Goal: Task Accomplishment & Management: Manage account settings

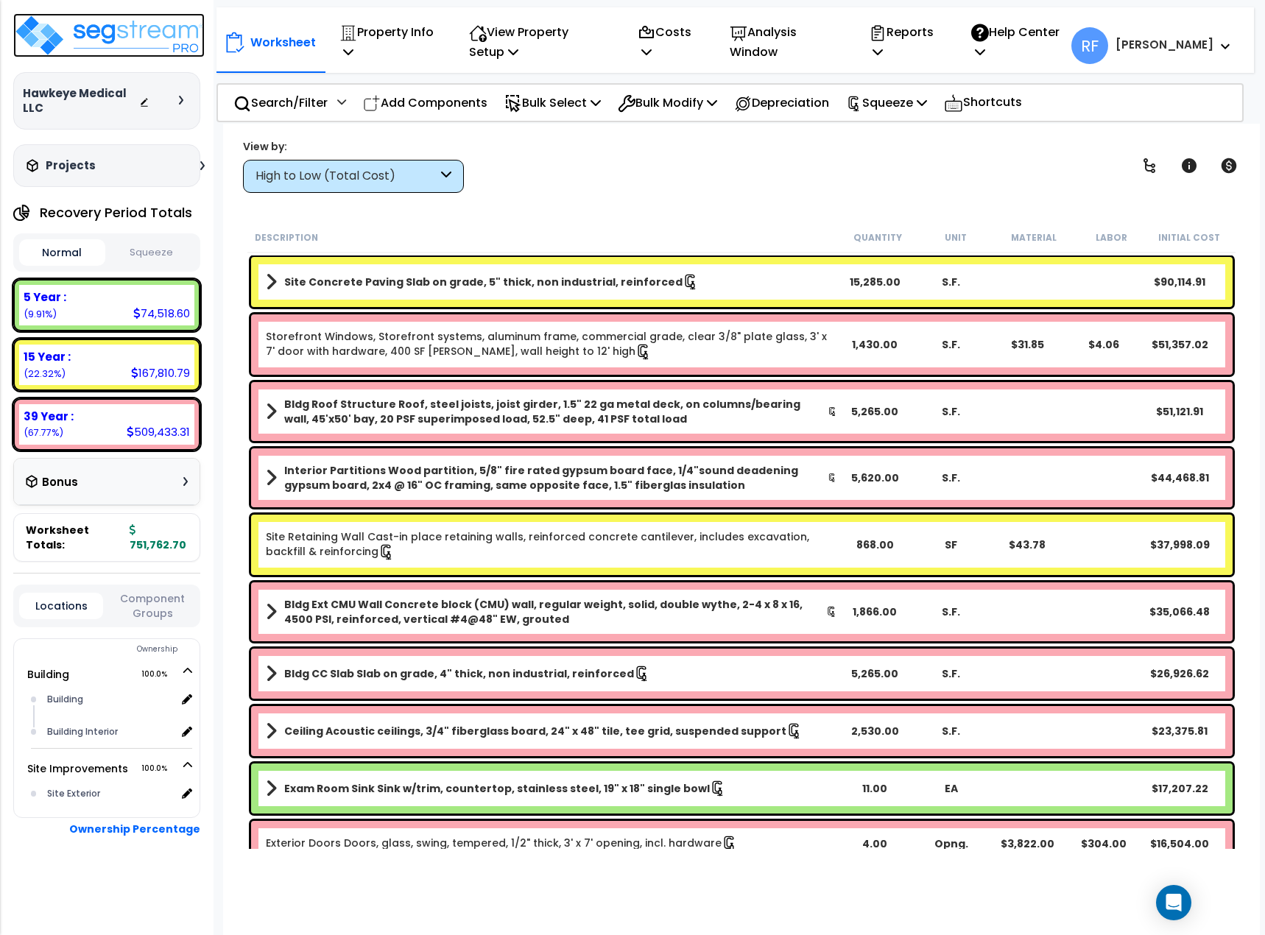
click at [121, 29] on img at bounding box center [108, 35] width 191 height 44
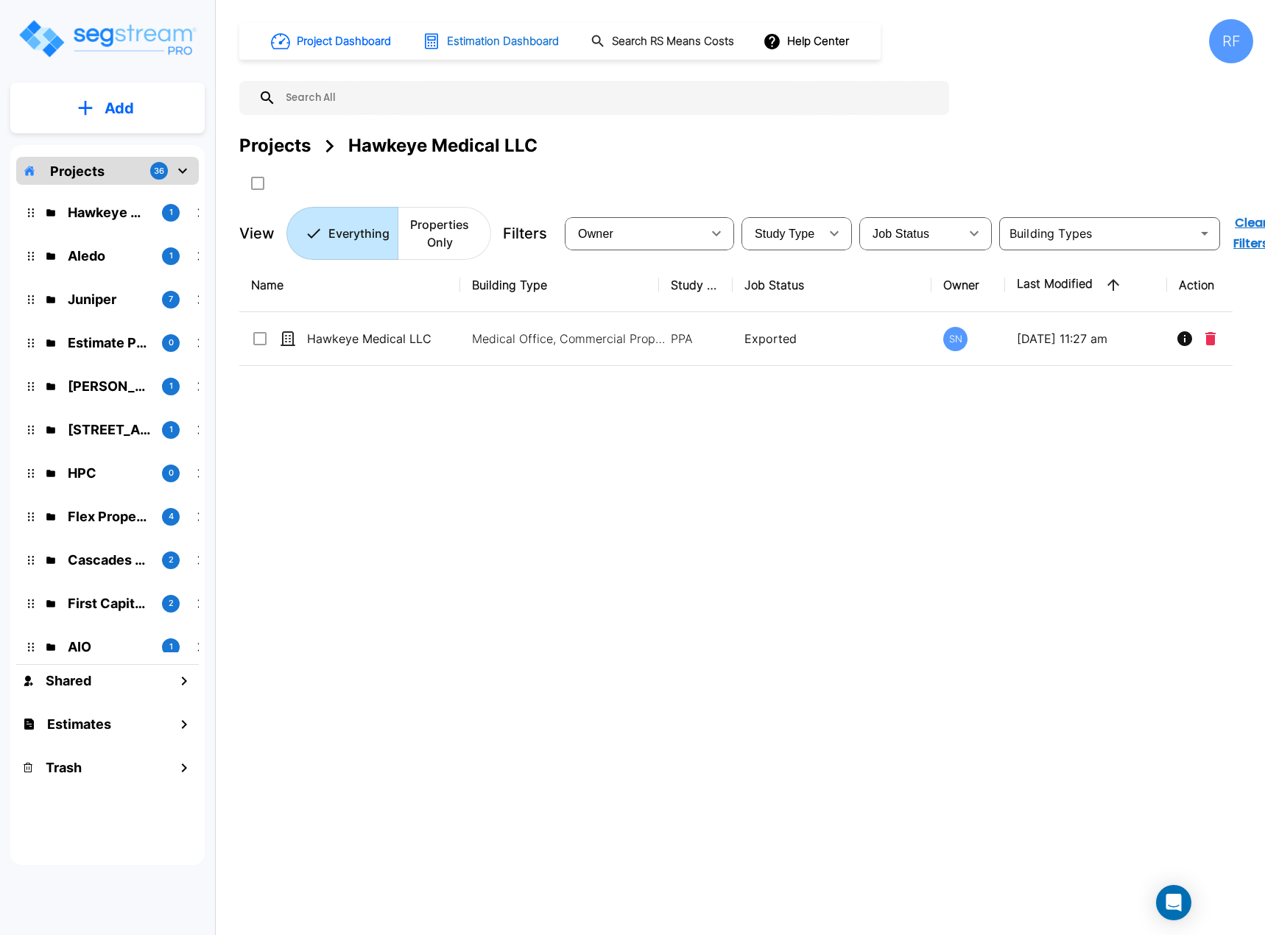
click at [475, 38] on h1 "Estimation Dashboard" at bounding box center [503, 41] width 112 height 17
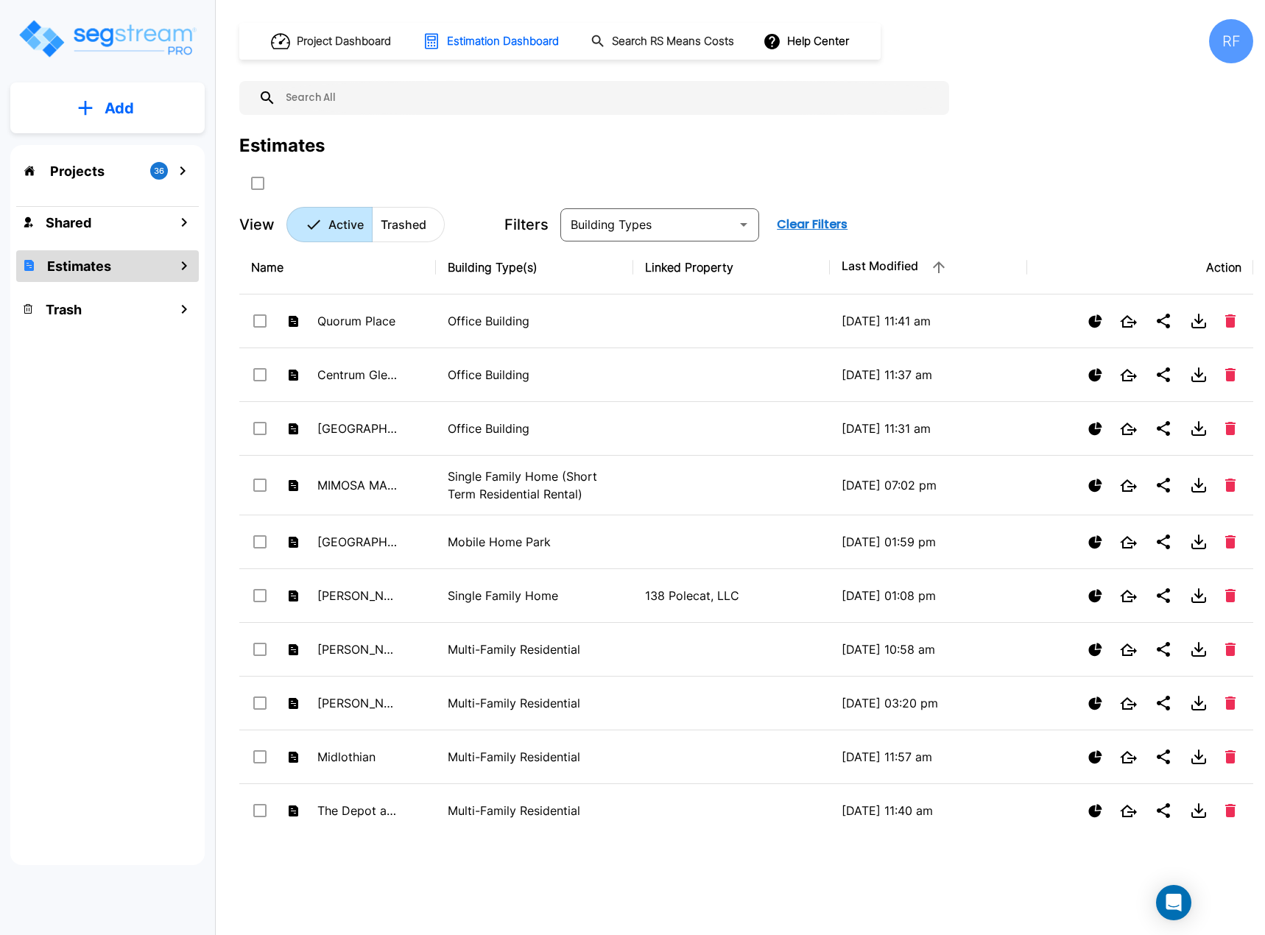
click at [438, 106] on input "text" at bounding box center [609, 98] width 666 height 34
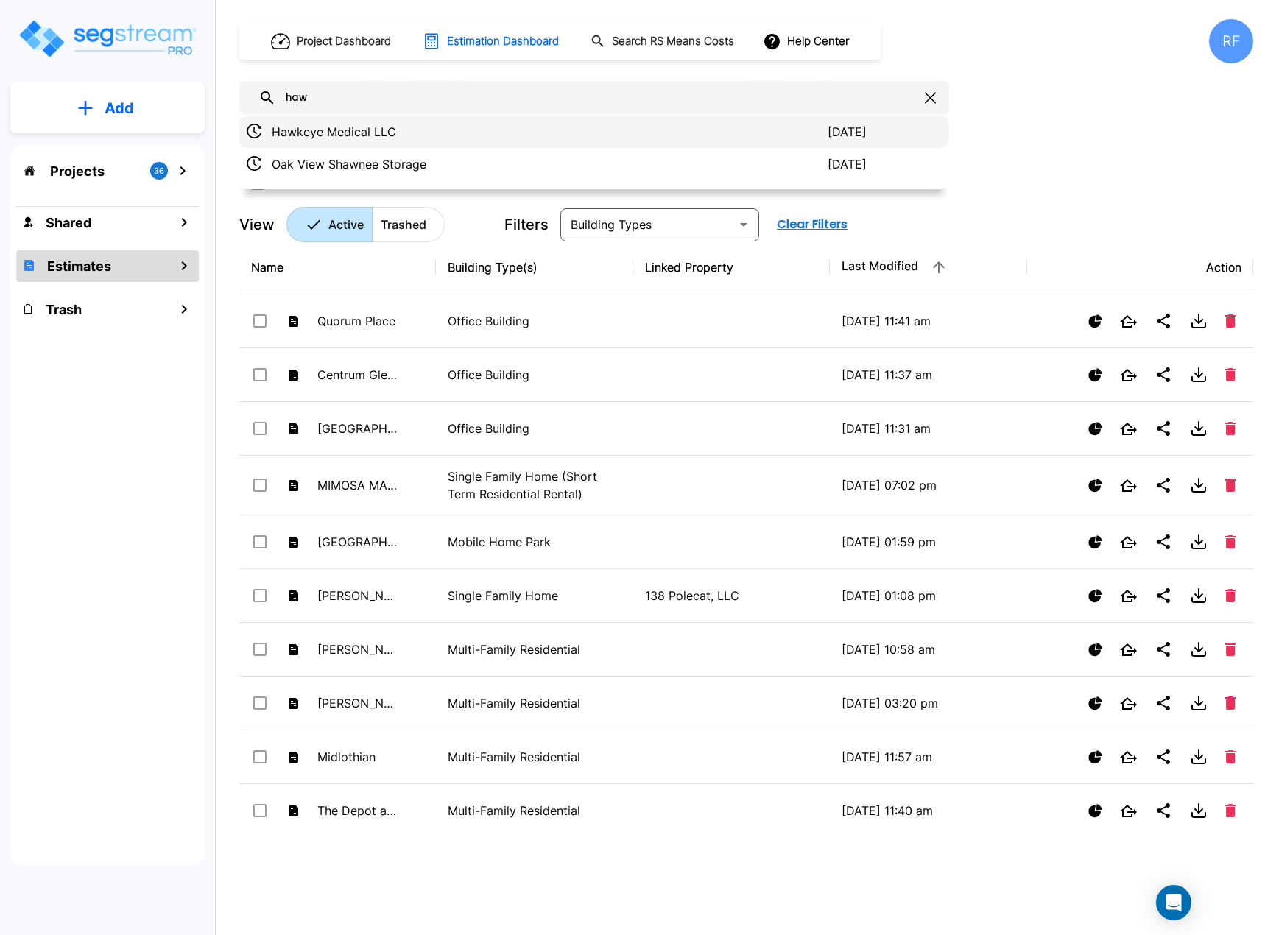
type input "haw"
click at [415, 128] on p "Hawkeye Medical LLC" at bounding box center [550, 132] width 556 height 18
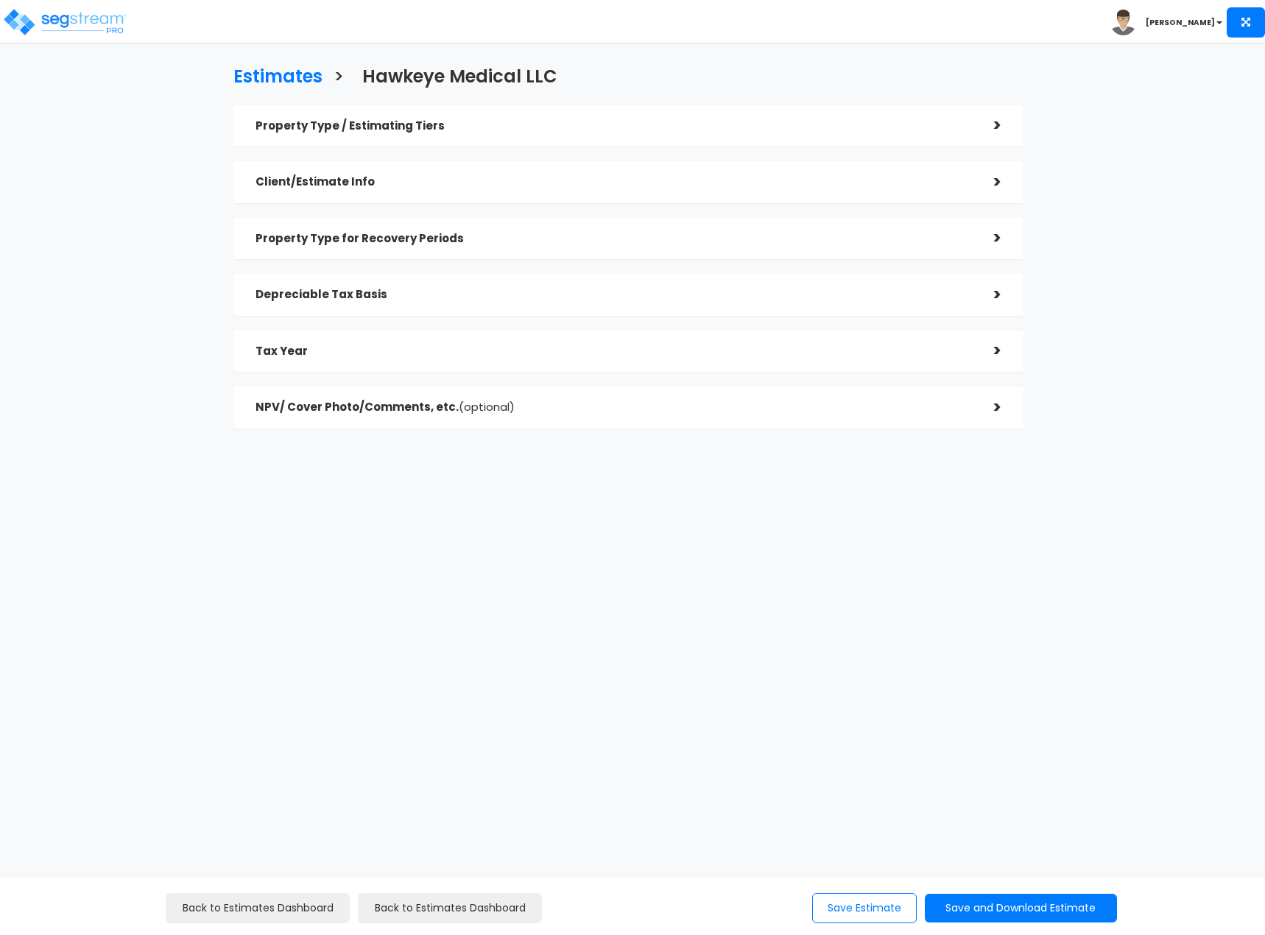
checkbox input "true"
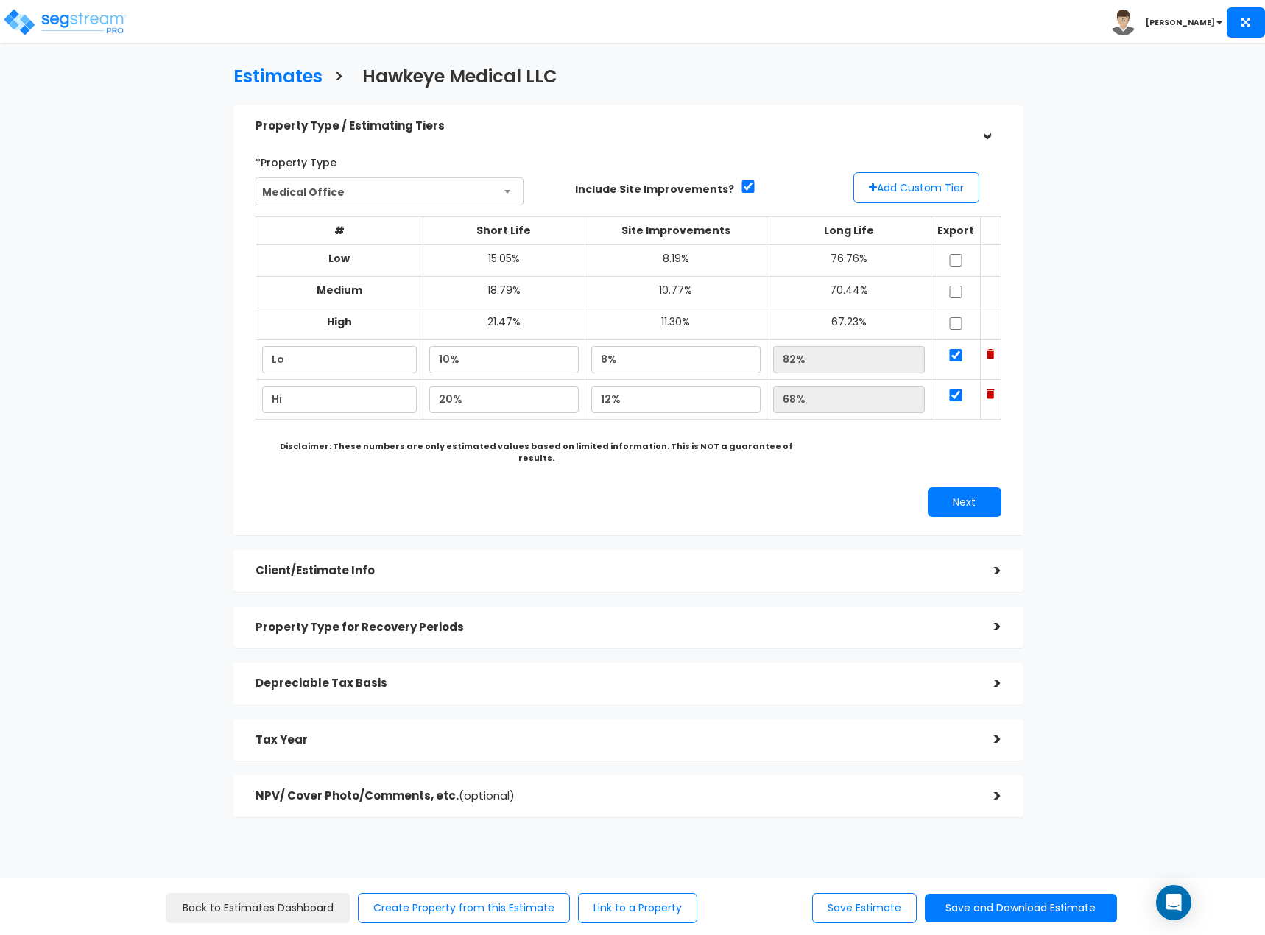
click at [501, 788] on span "(optional)" at bounding box center [487, 795] width 56 height 15
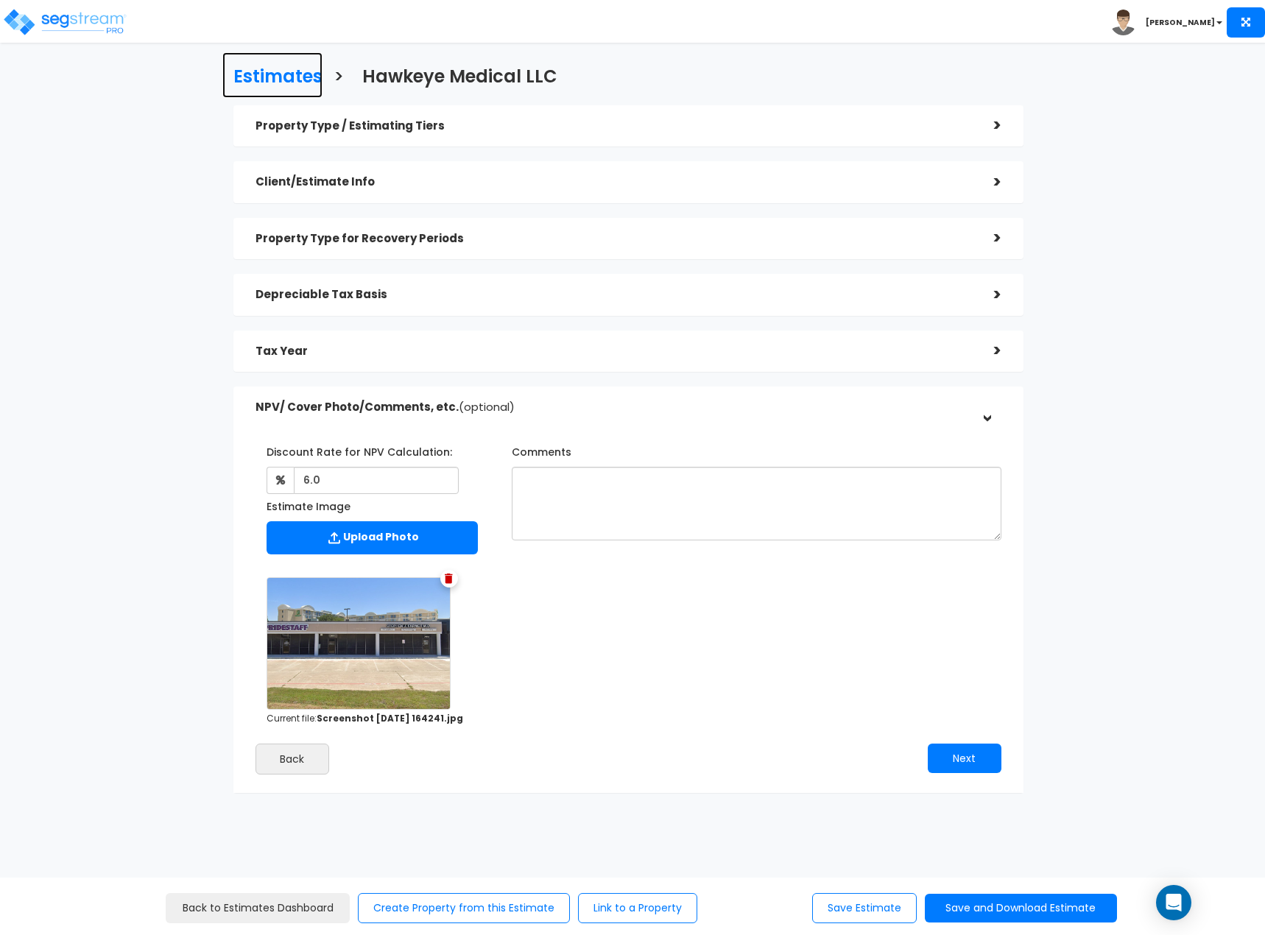
click at [275, 76] on h3 "Estimates" at bounding box center [277, 78] width 89 height 23
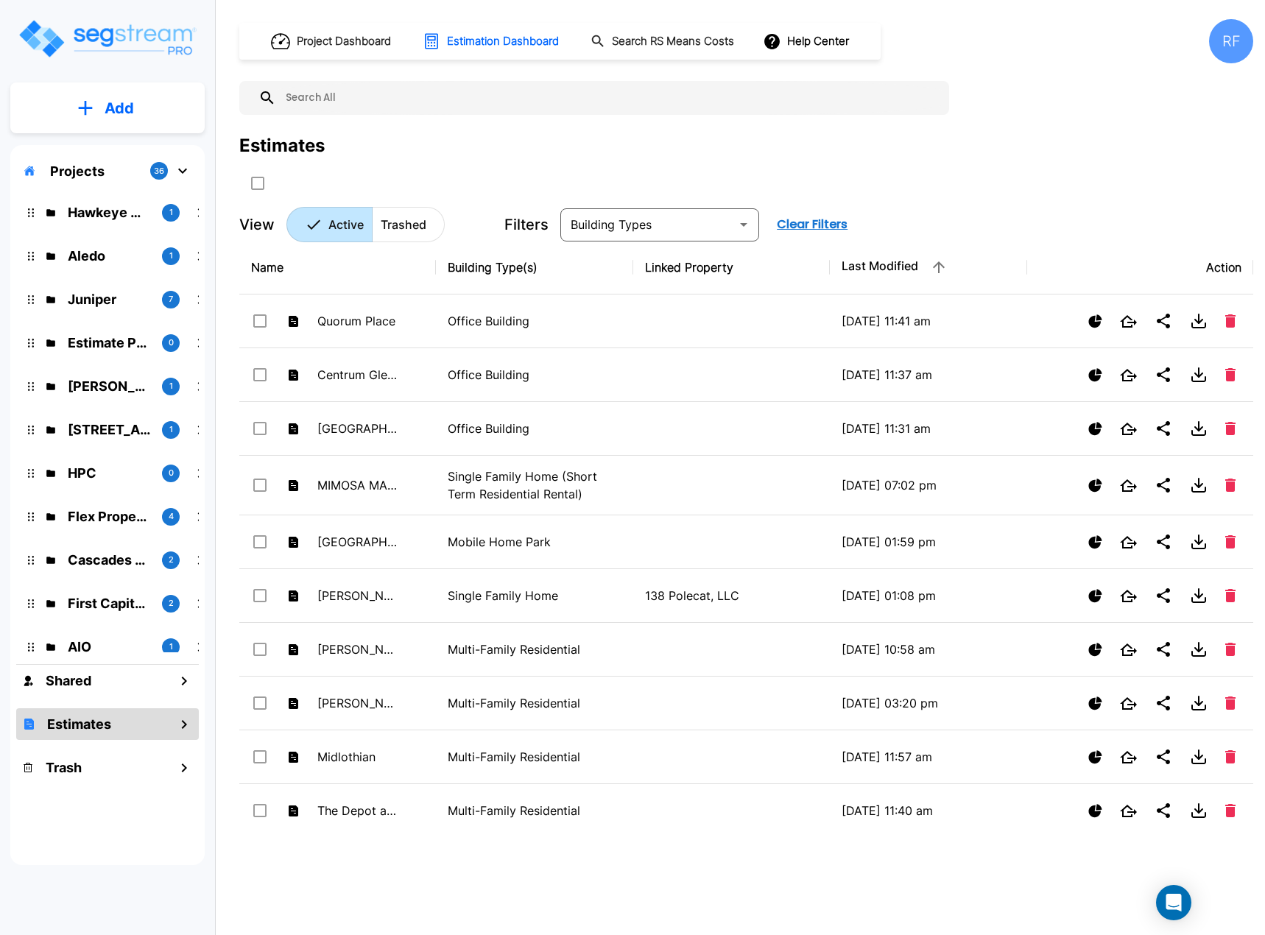
click at [435, 100] on input "text" at bounding box center [609, 98] width 666 height 34
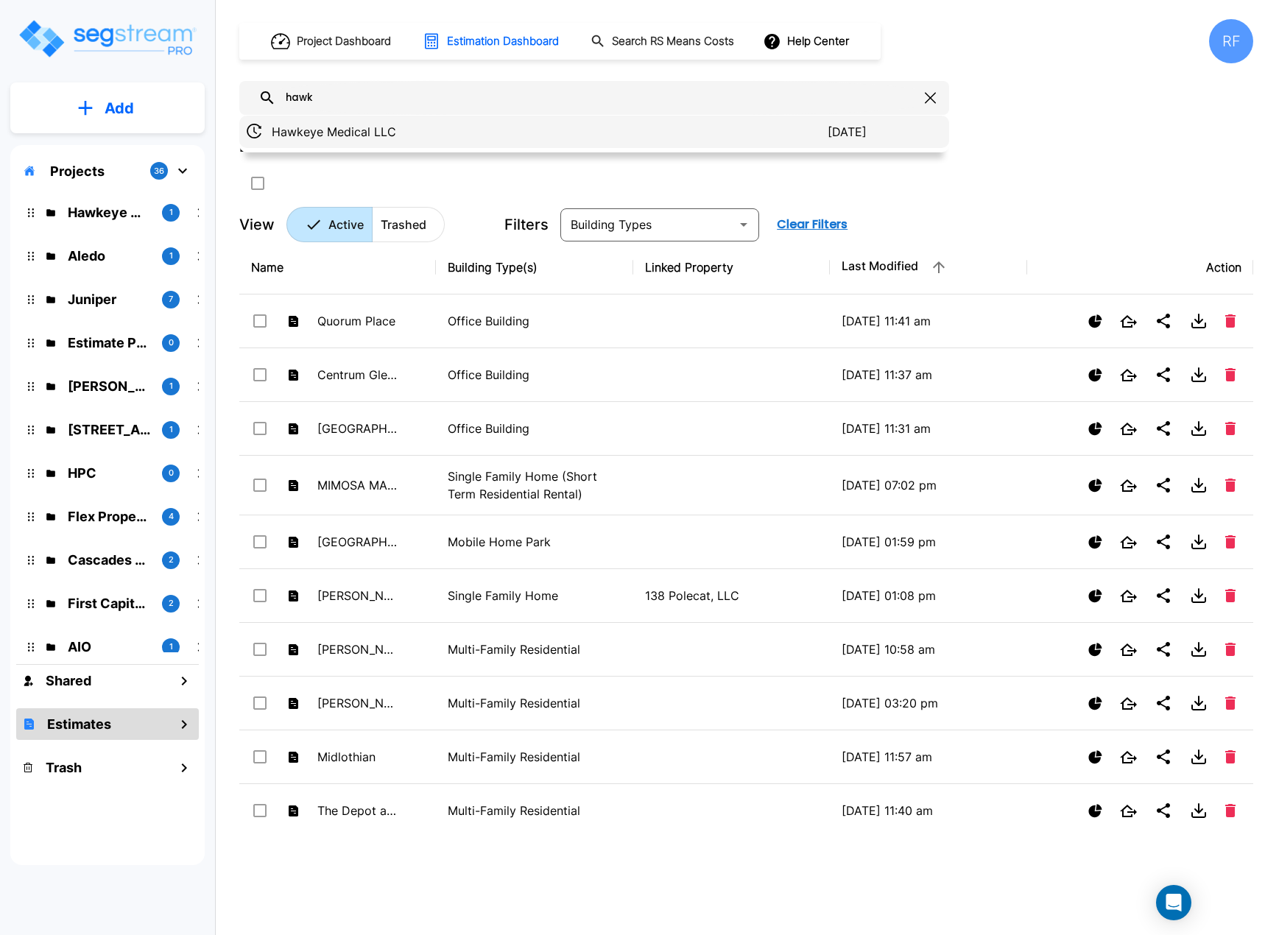
type input "hawk"
click at [357, 121] on div "Hawkeye Medical LLC 2025/07/07" at bounding box center [594, 132] width 710 height 32
click at [353, 133] on p "Hawkeye Medical LLC" at bounding box center [550, 132] width 556 height 18
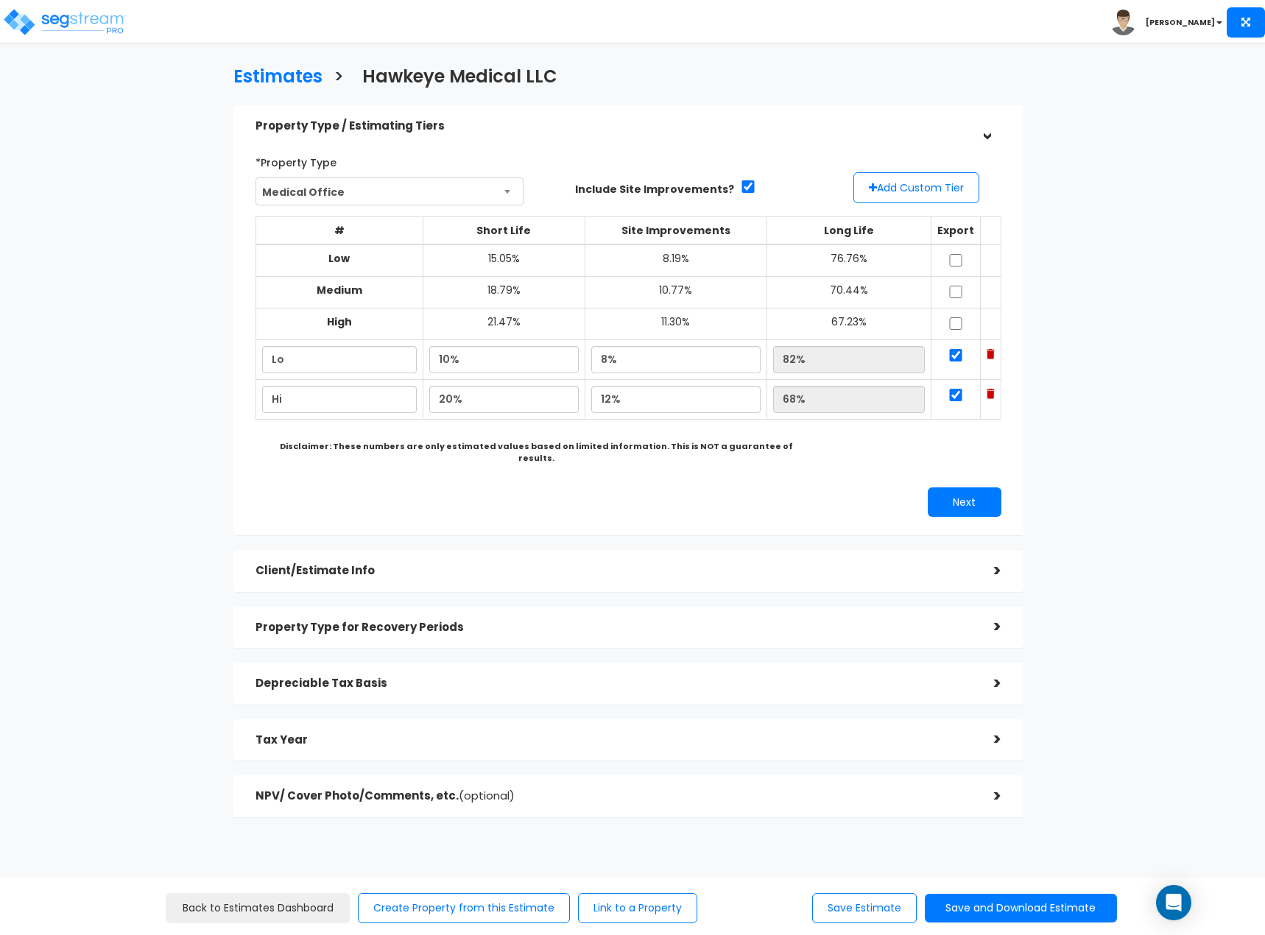
click at [983, 564] on div ">" at bounding box center [986, 571] width 29 height 23
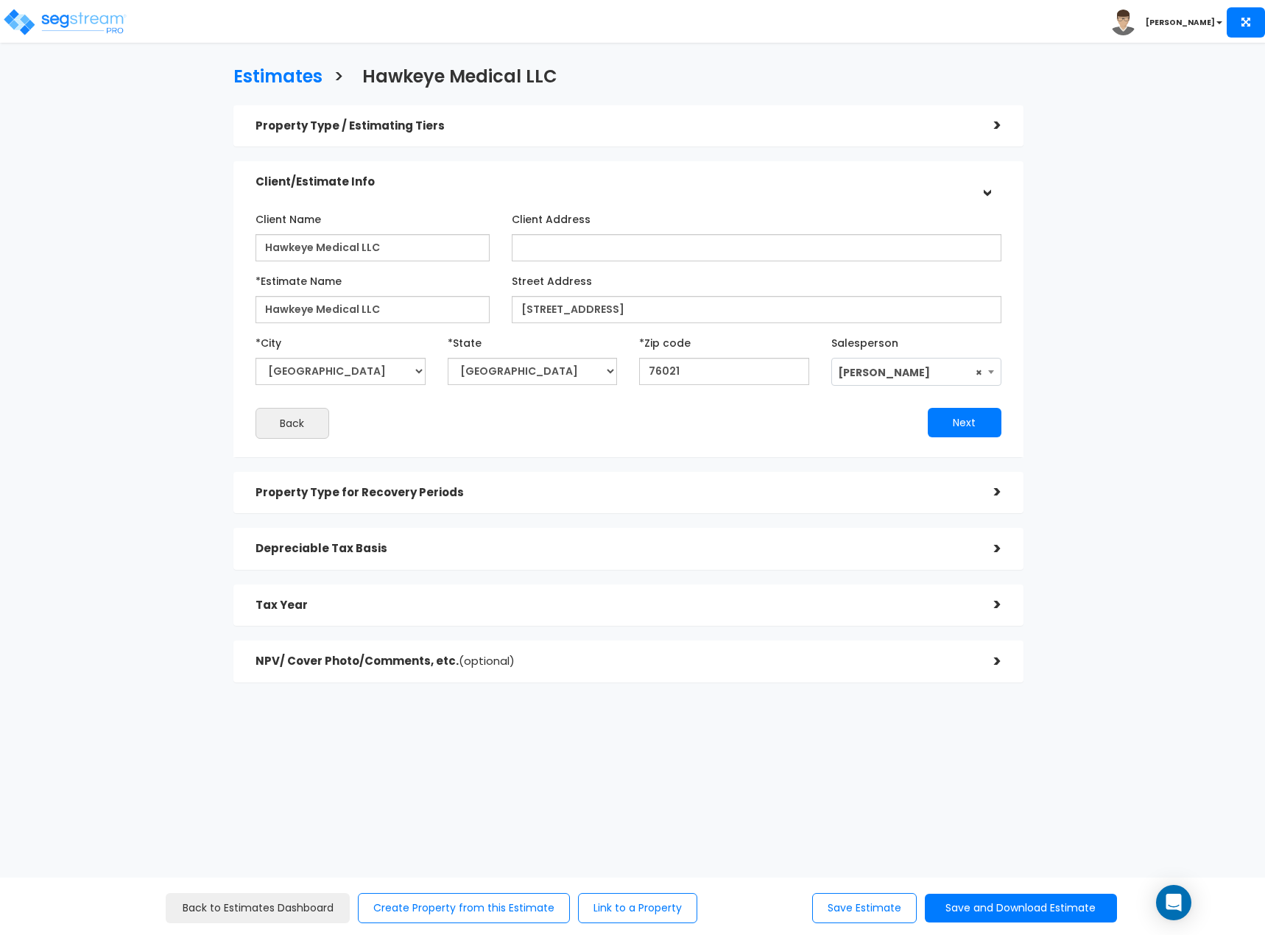
click at [543, 124] on h5 "Property Type / Estimating Tiers" at bounding box center [613, 126] width 716 height 13
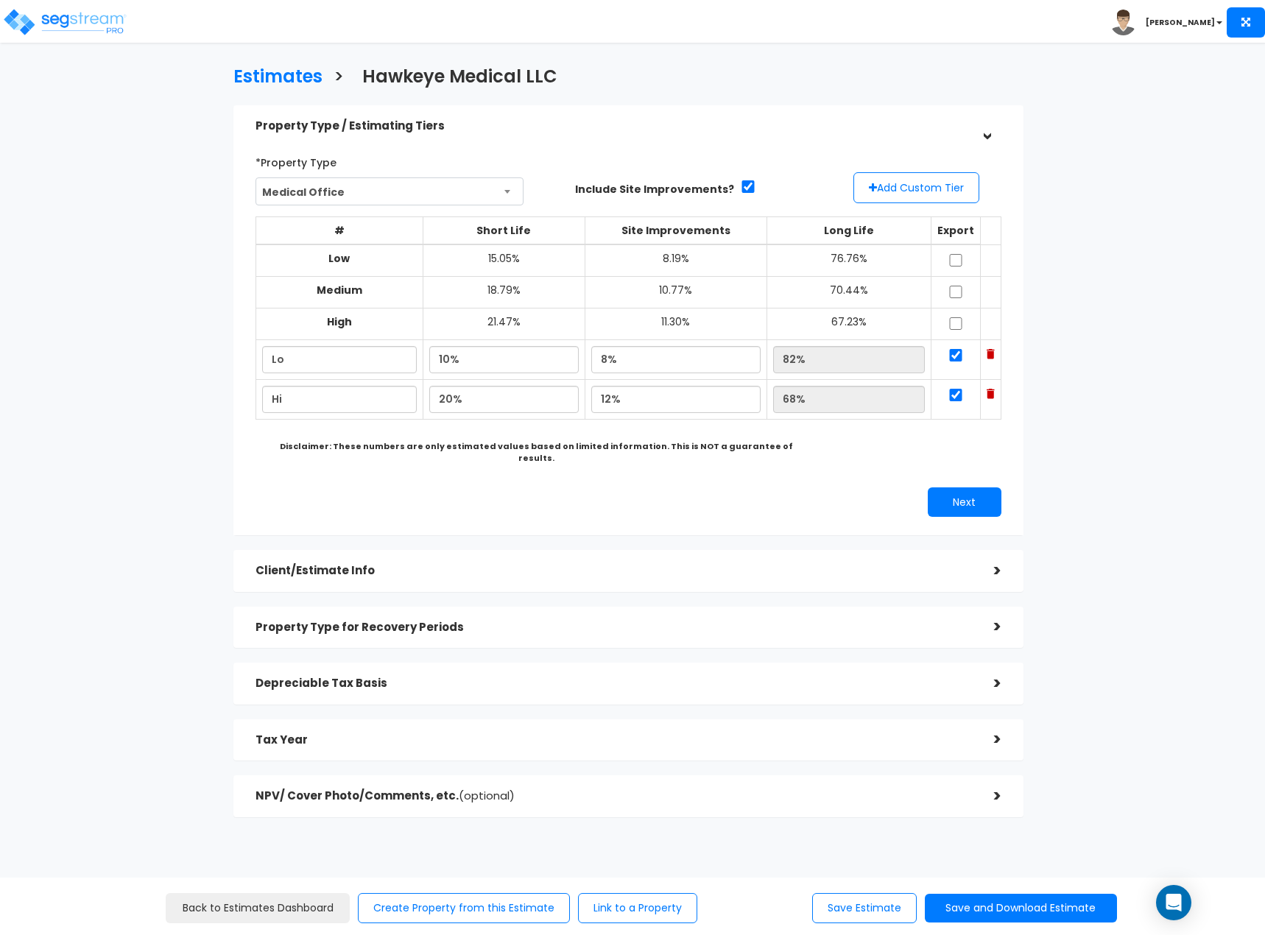
click at [573, 565] on h5 "Client/Estimate Info" at bounding box center [613, 571] width 716 height 13
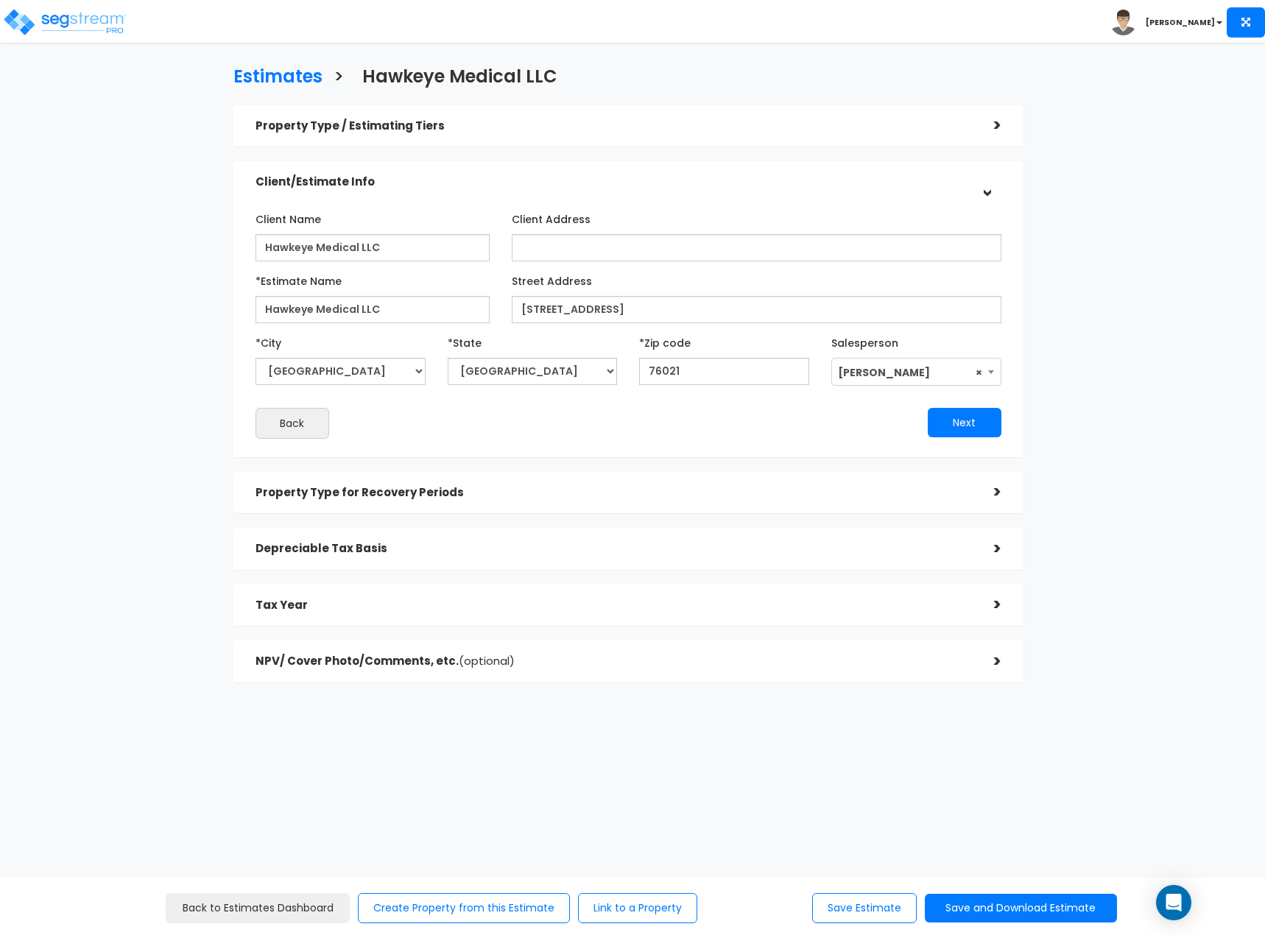
click at [560, 504] on div "Property Type for Recovery Periods" at bounding box center [613, 492] width 716 height 27
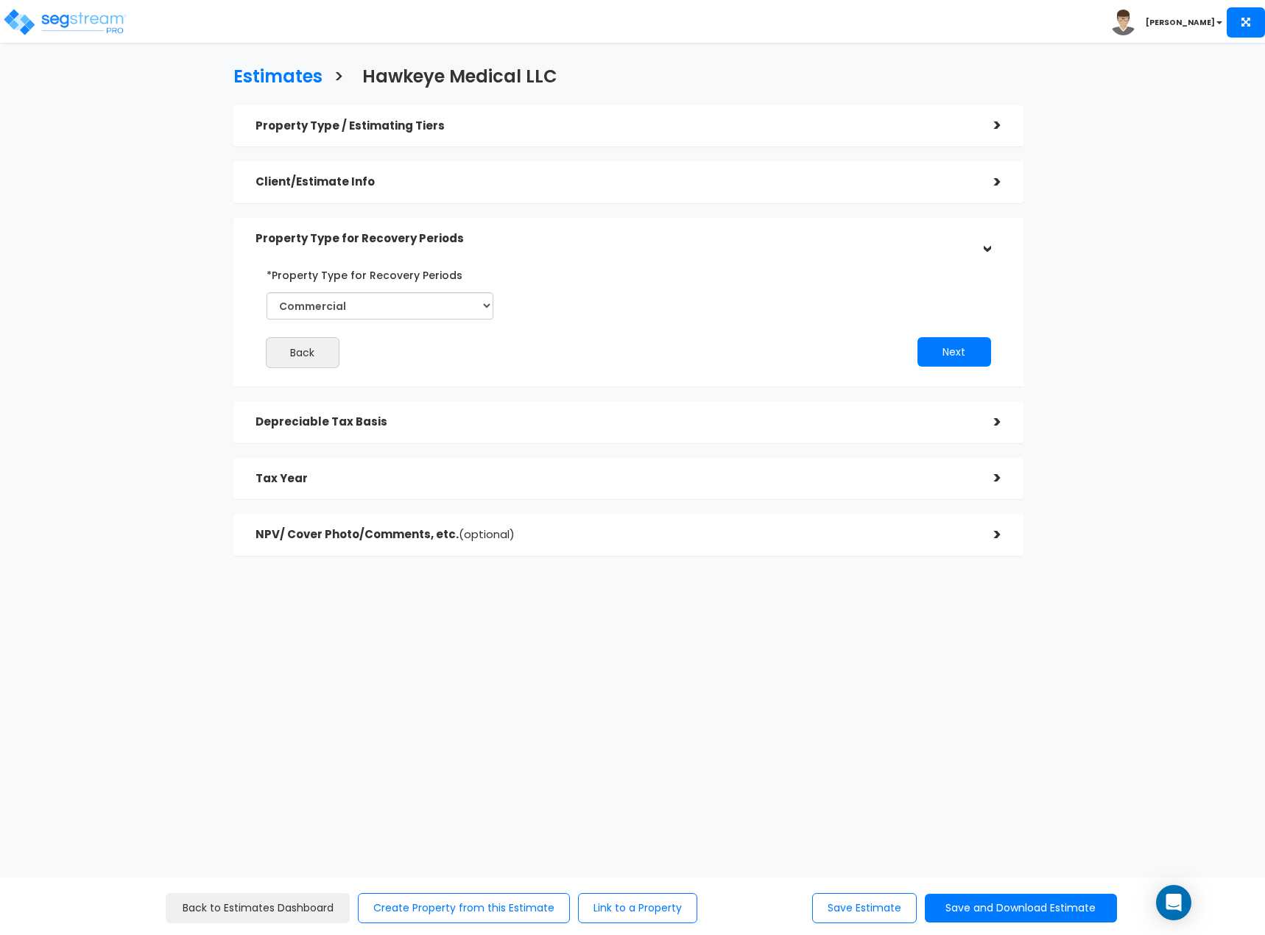
click at [571, 434] on div "Depreciable Tax Basis" at bounding box center [613, 422] width 716 height 27
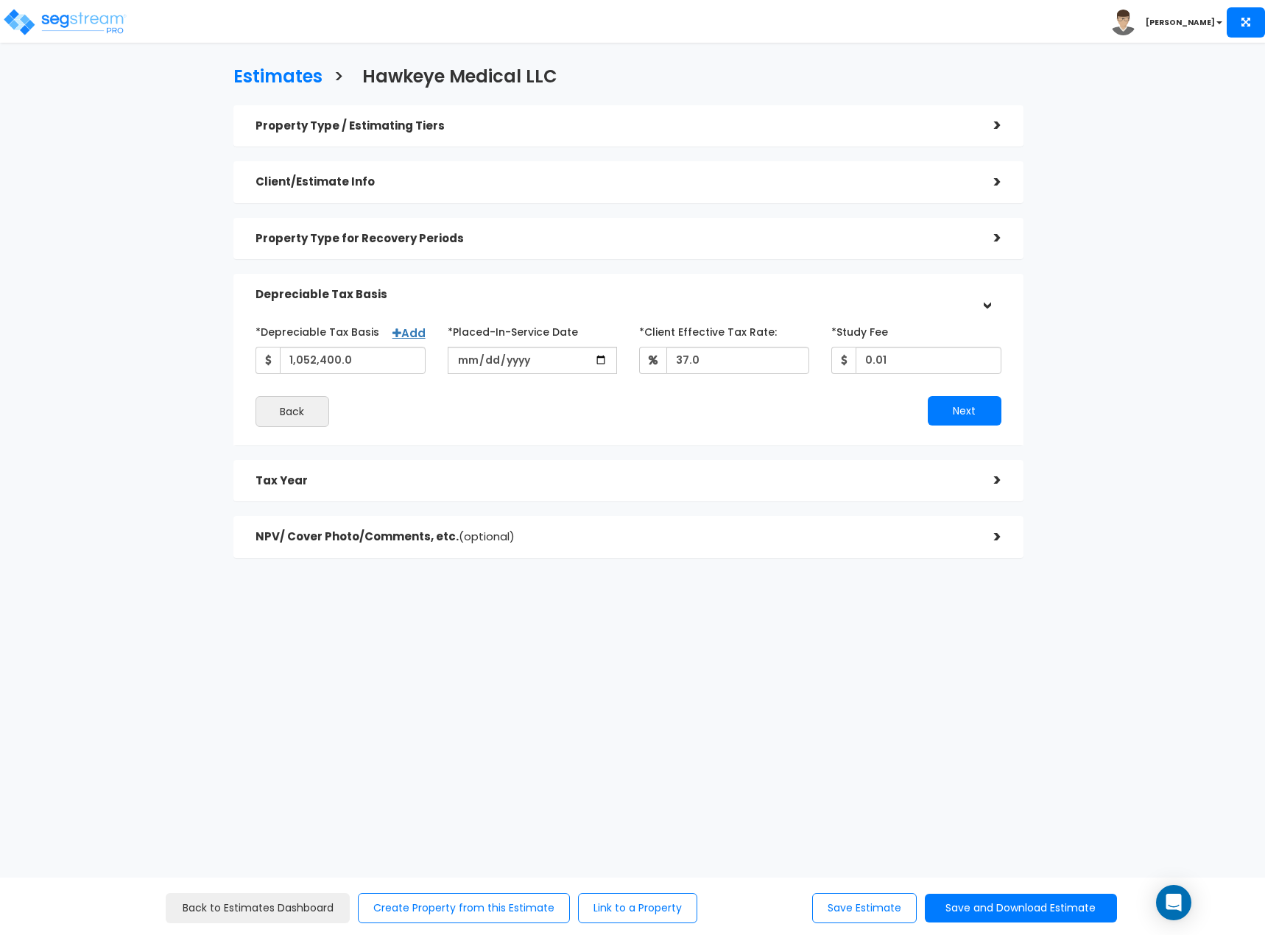
click at [562, 482] on h5 "Tax Year" at bounding box center [613, 481] width 716 height 13
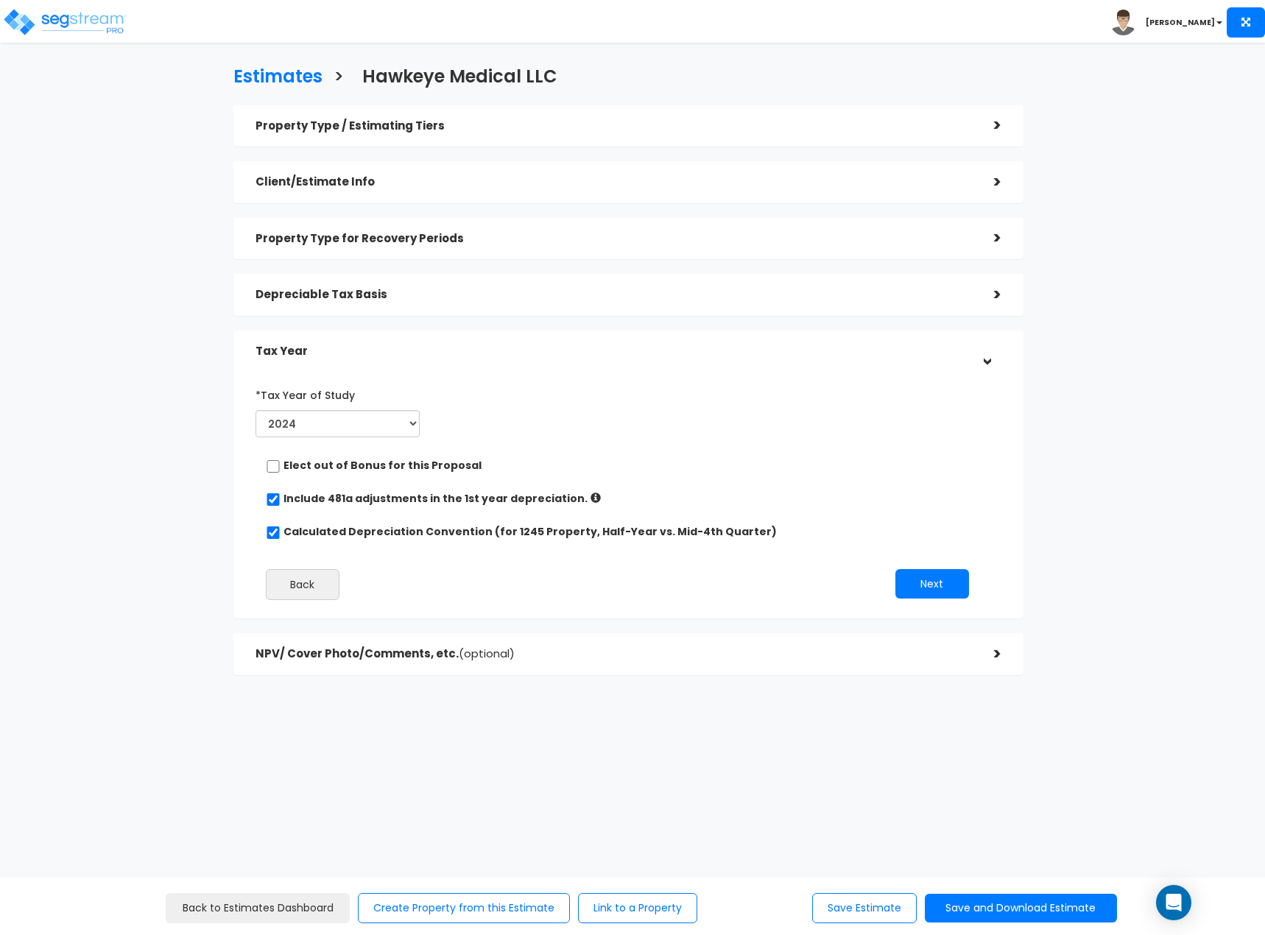
click at [544, 295] on h5 "Depreciable Tax Basis" at bounding box center [613, 295] width 716 height 13
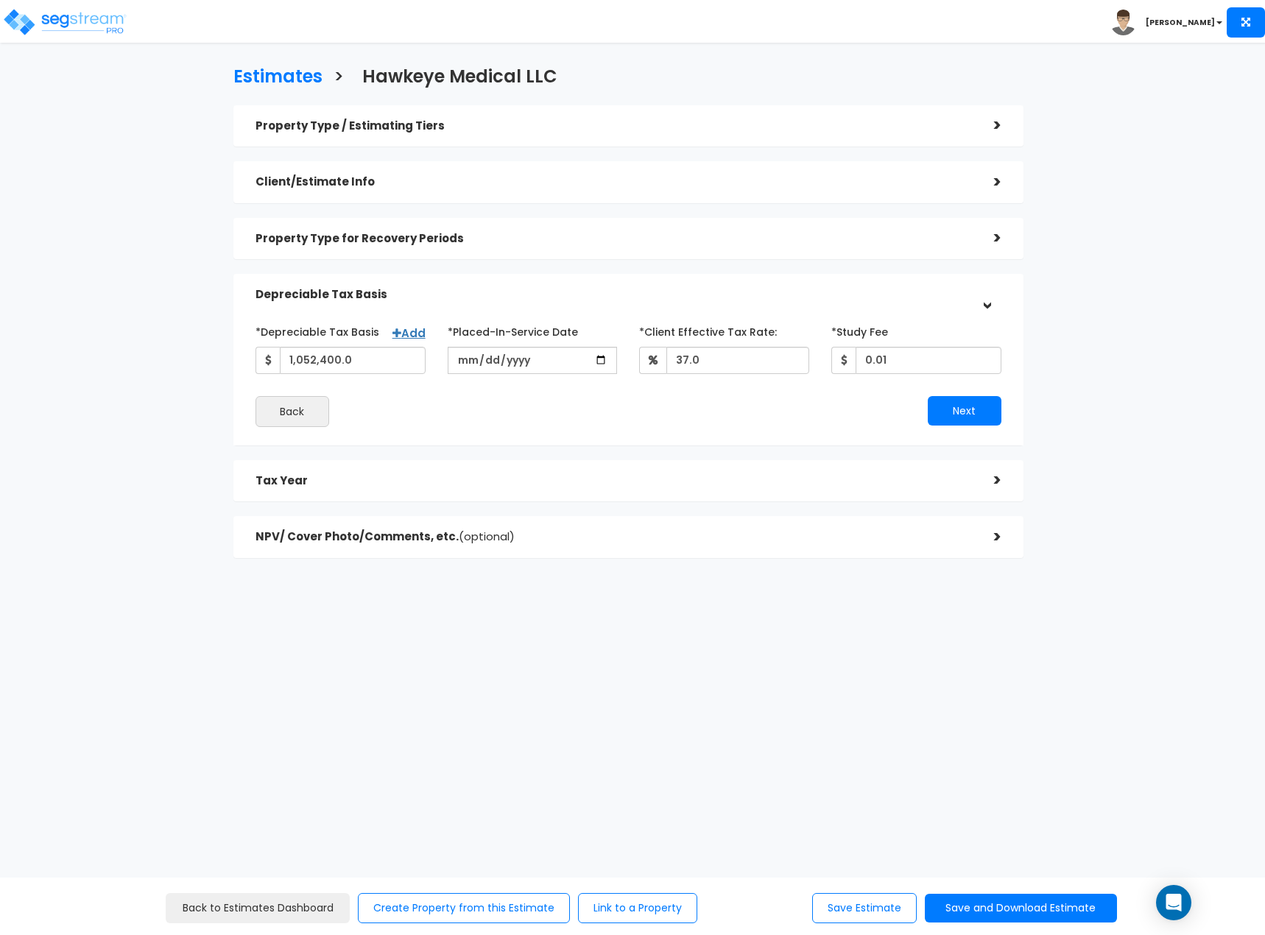
click at [426, 518] on div "NPV/ Cover Photo/Comments, etc. (optional) >" at bounding box center [628, 537] width 790 height 42
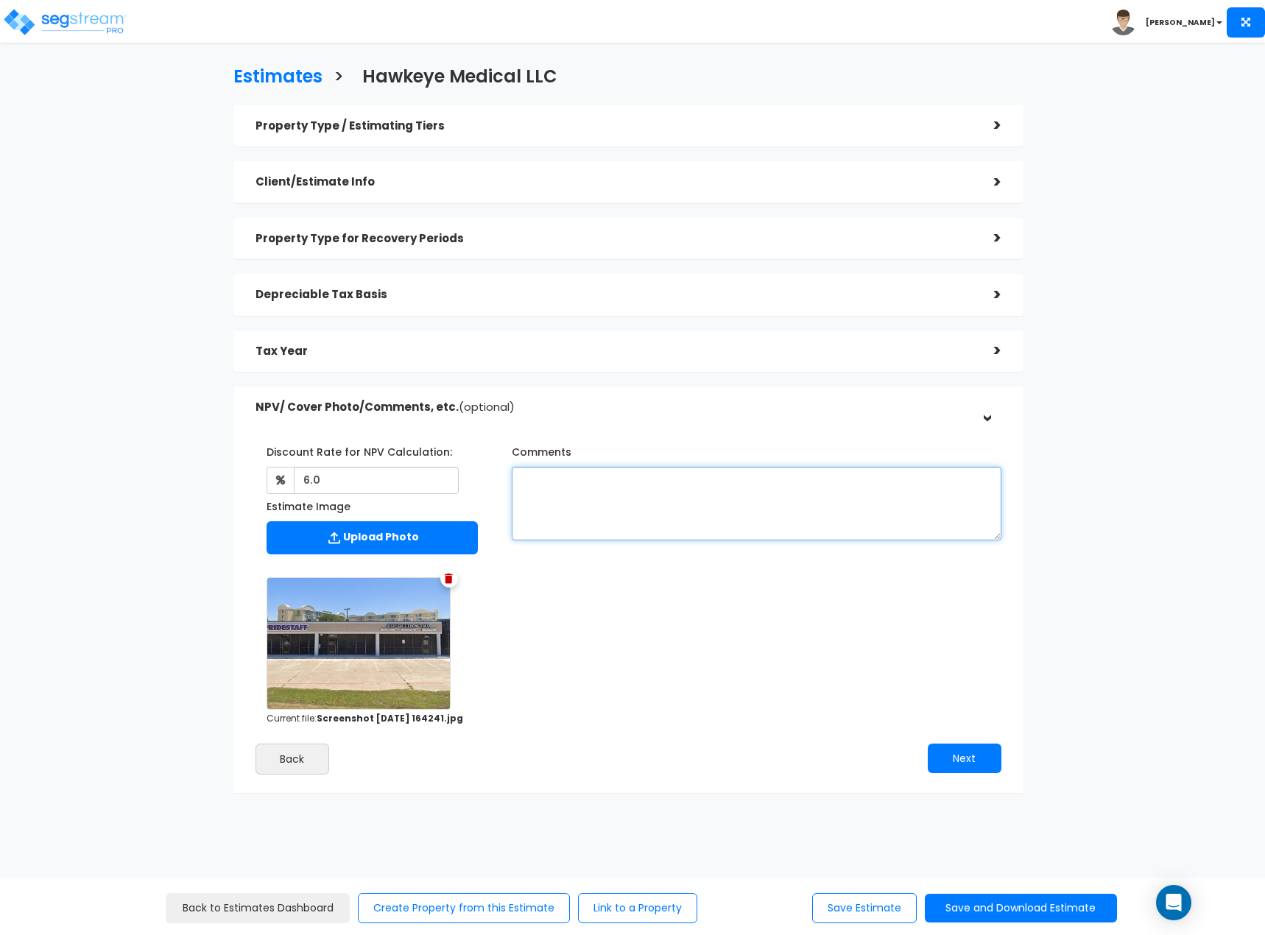
click at [551, 521] on textarea "Comments" at bounding box center [757, 504] width 490 height 74
type textarea "70.3% Building - USE THIS FOR FINAL"
click at [952, 760] on button "Next" at bounding box center [965, 758] width 74 height 29
click at [66, 13] on img at bounding box center [64, 21] width 125 height 29
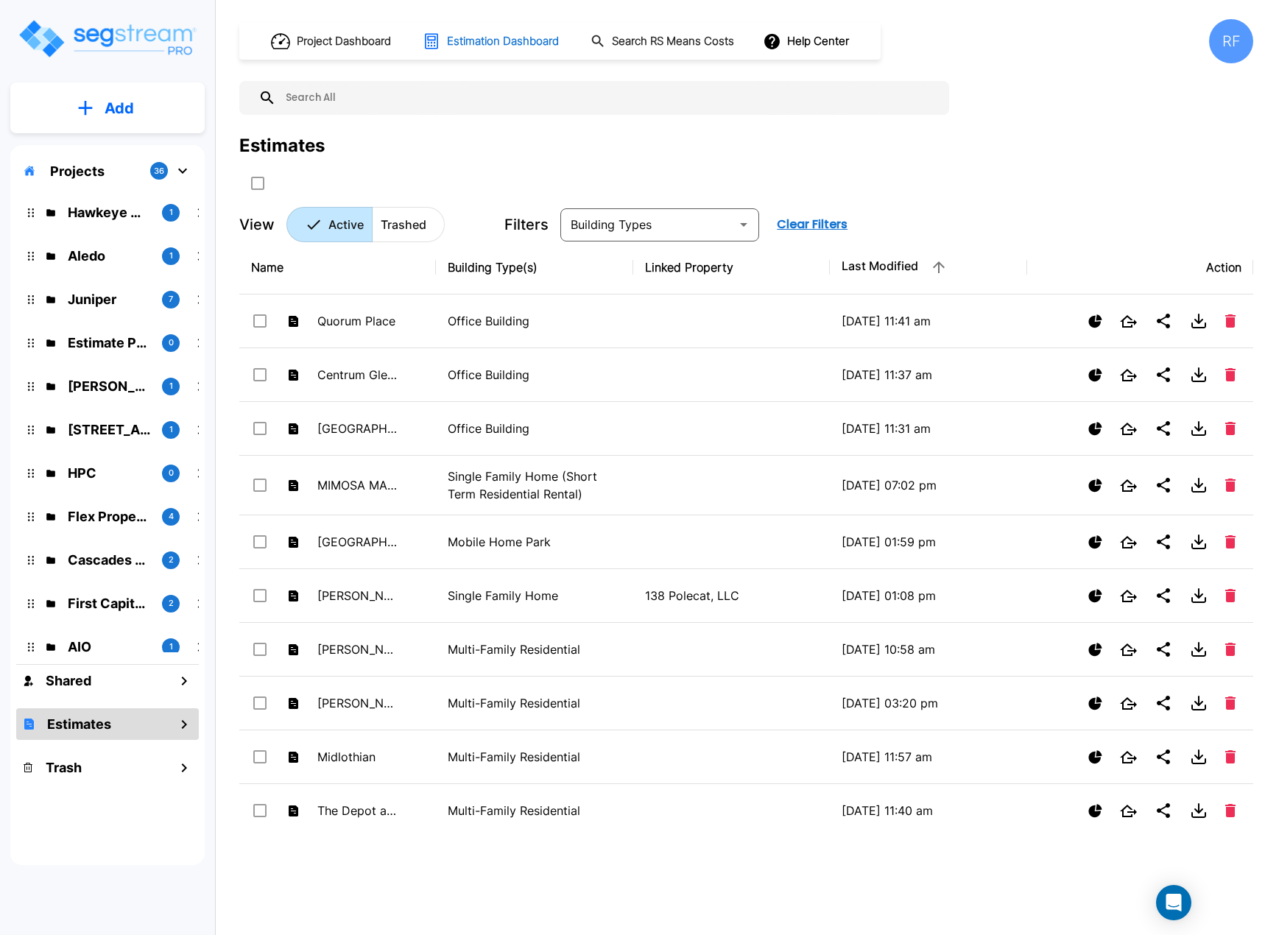
click at [502, 34] on h1 "Estimation Dashboard" at bounding box center [503, 41] width 112 height 17
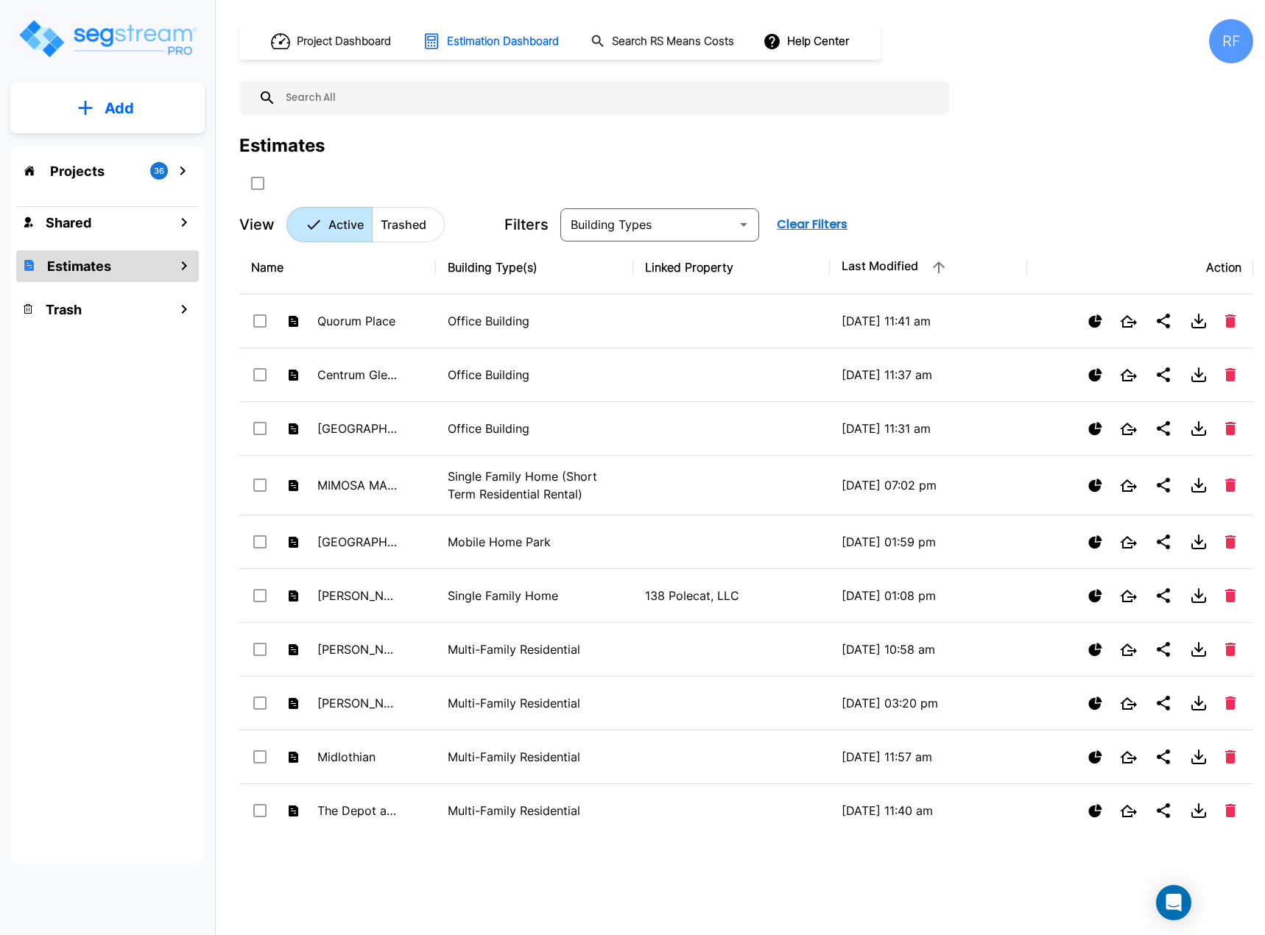
click at [448, 104] on input "text" at bounding box center [609, 98] width 666 height 34
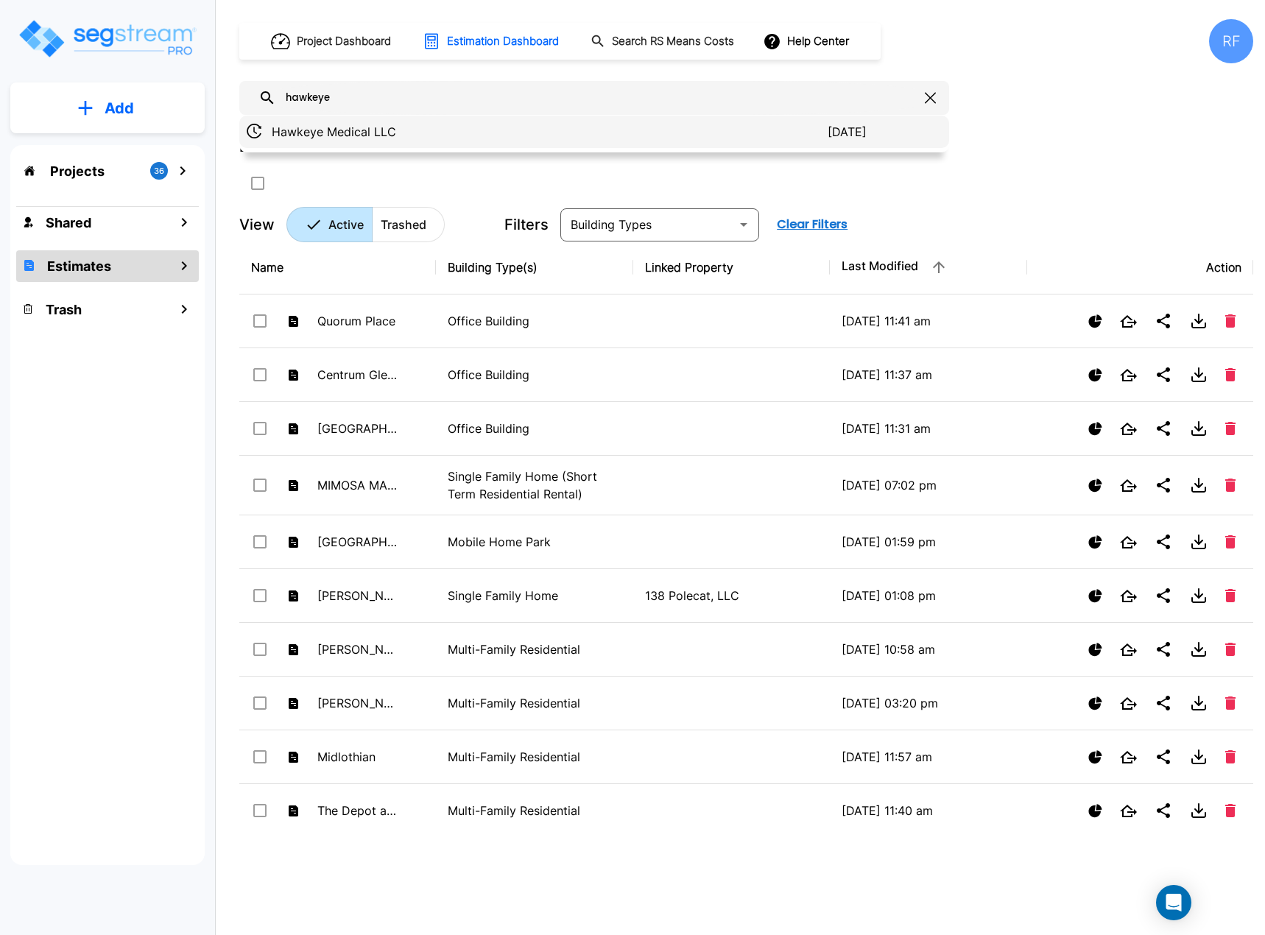
type input "hawkeye"
click at [373, 139] on p "Hawkeye Medical LLC" at bounding box center [550, 132] width 556 height 18
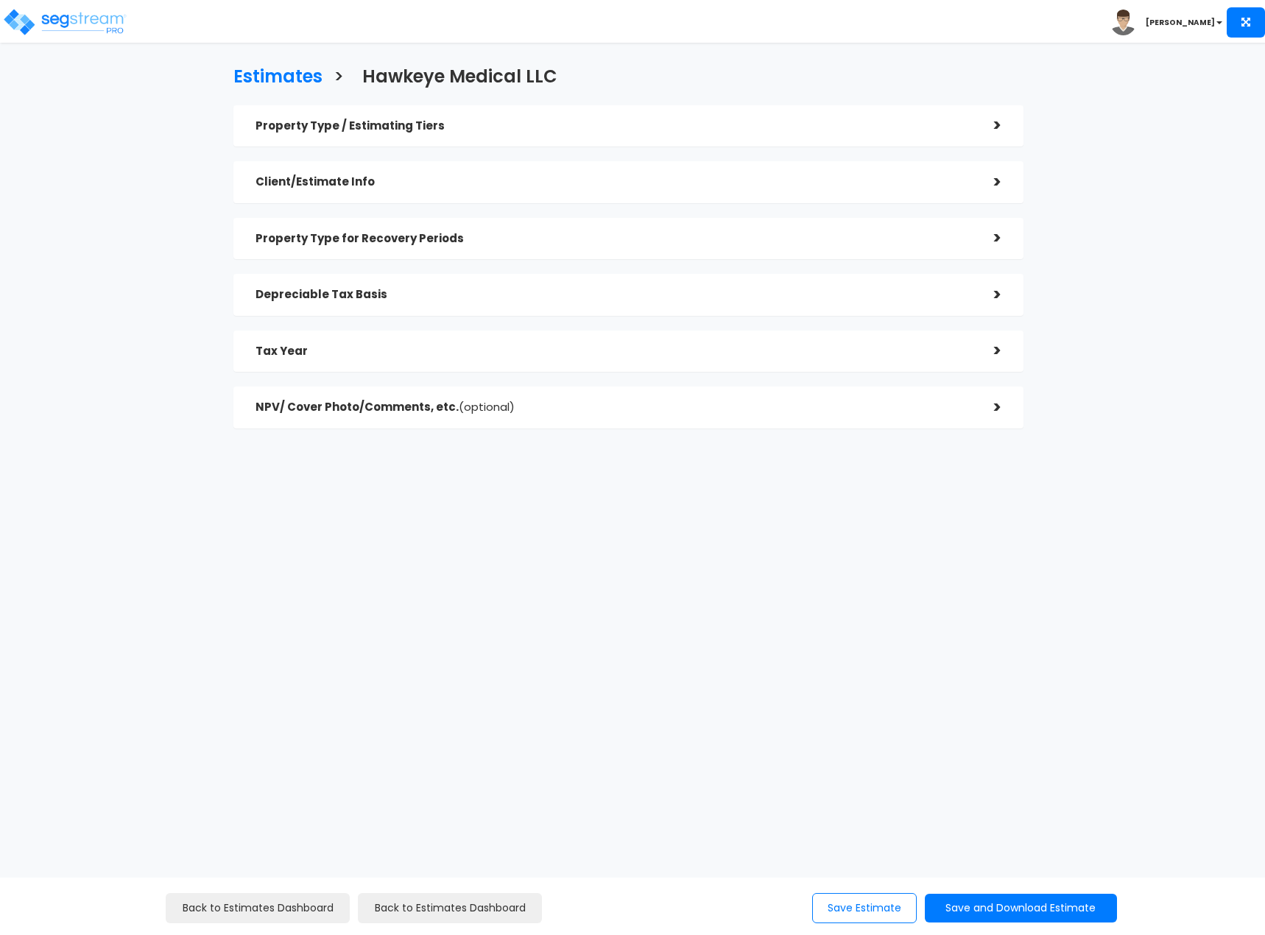
checkbox input "true"
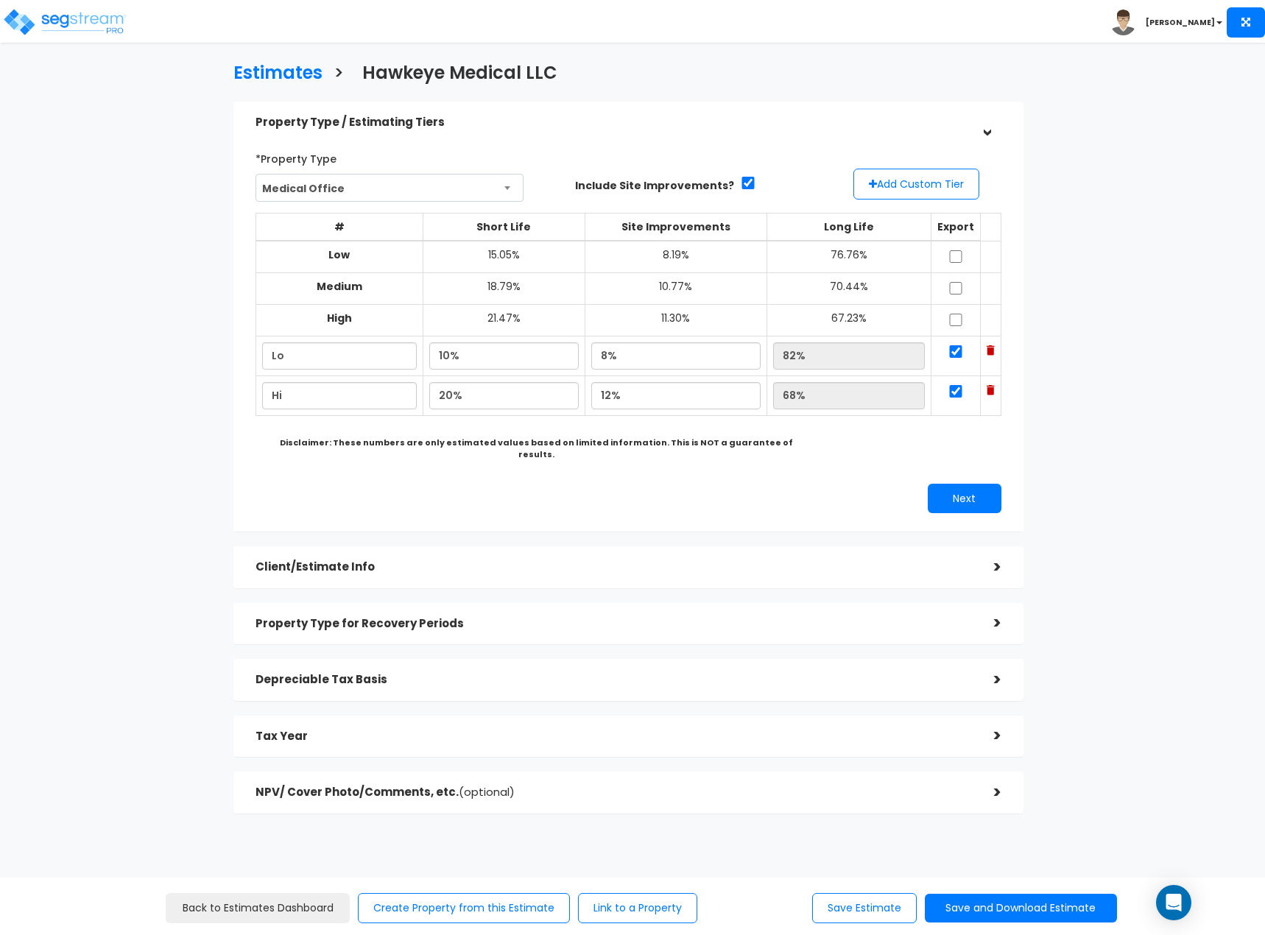
scroll to position [4, 0]
click at [519, 786] on h5 "NPV/ Cover Photo/Comments, etc. (optional)" at bounding box center [613, 792] width 716 height 13
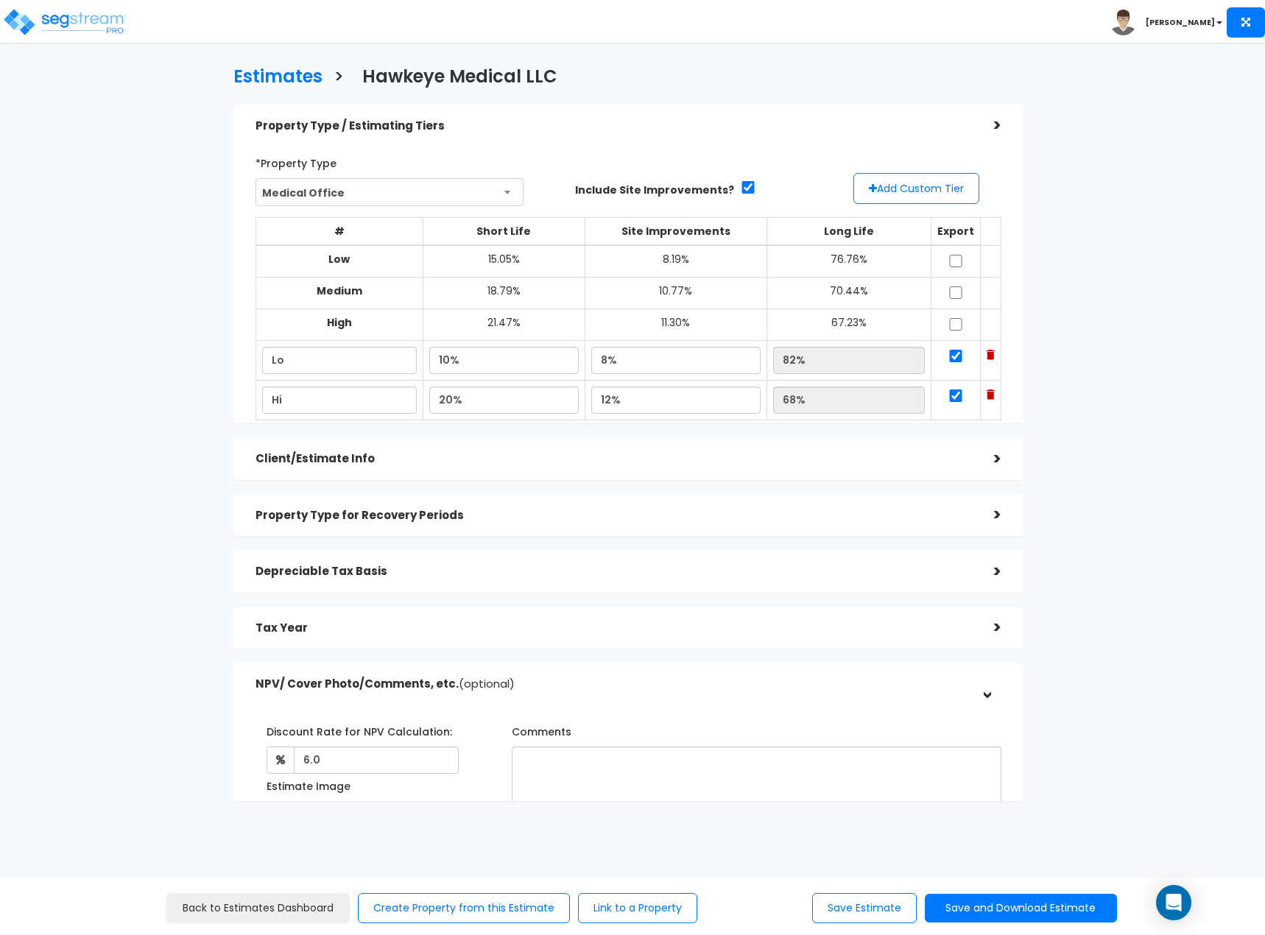
scroll to position [0, 0]
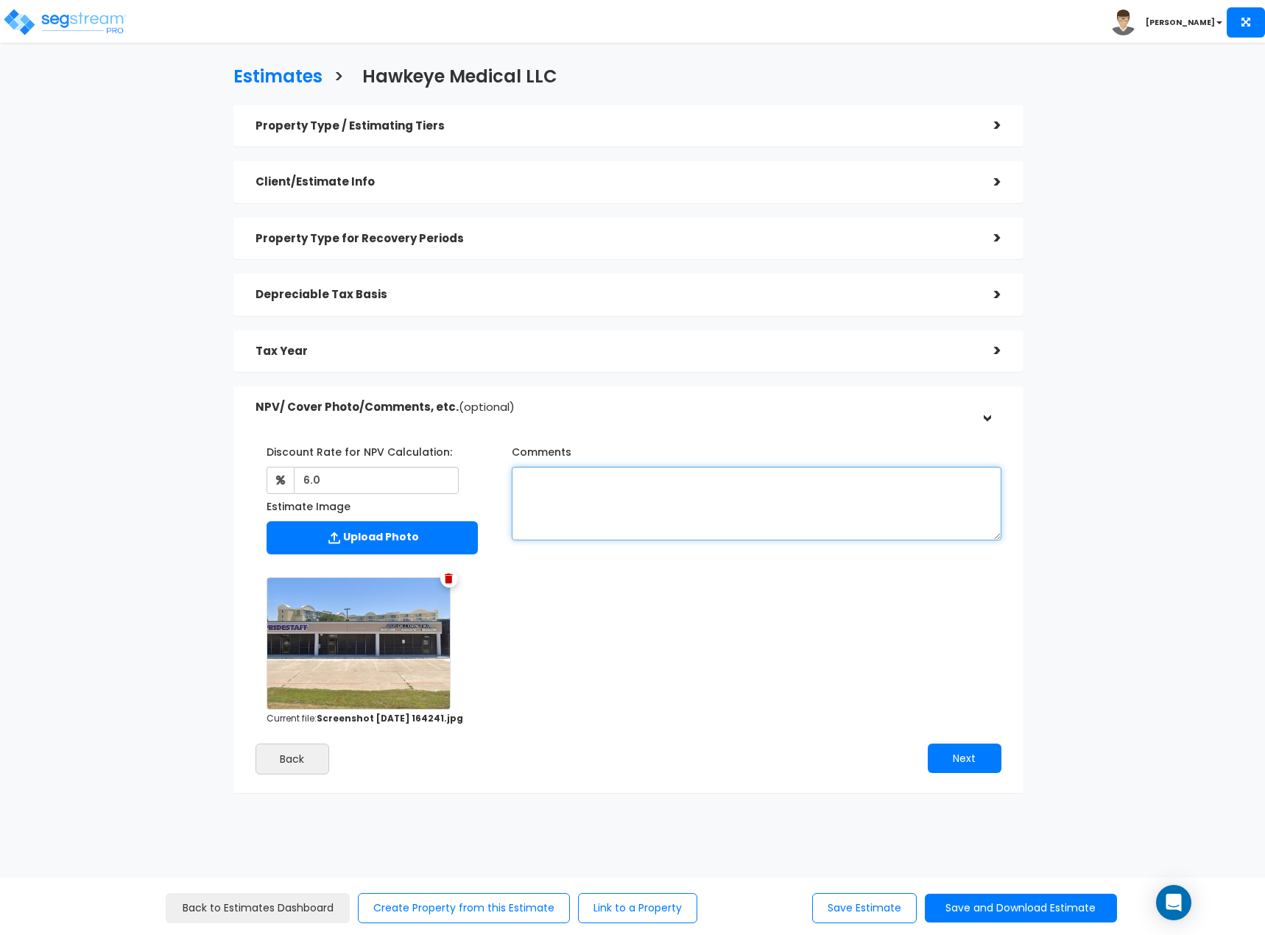
click at [590, 518] on textarea "Comments" at bounding box center [757, 504] width 490 height 74
click at [120, 20] on img at bounding box center [64, 21] width 125 height 29
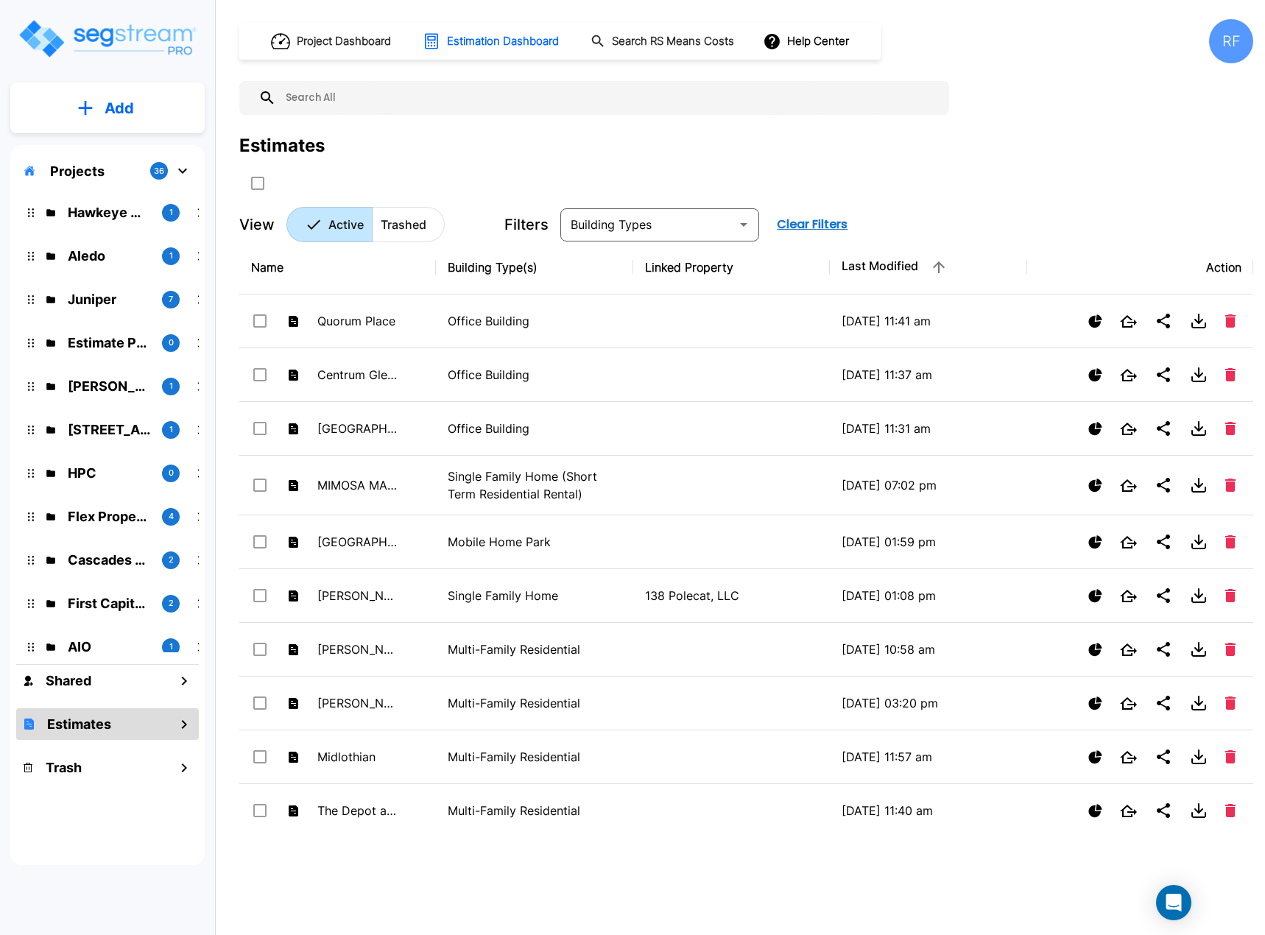
click at [156, 46] on img "mailbox folders" at bounding box center [107, 39] width 180 height 42
click at [103, 210] on p "Hawkeye Medical LLC" at bounding box center [109, 212] width 82 height 20
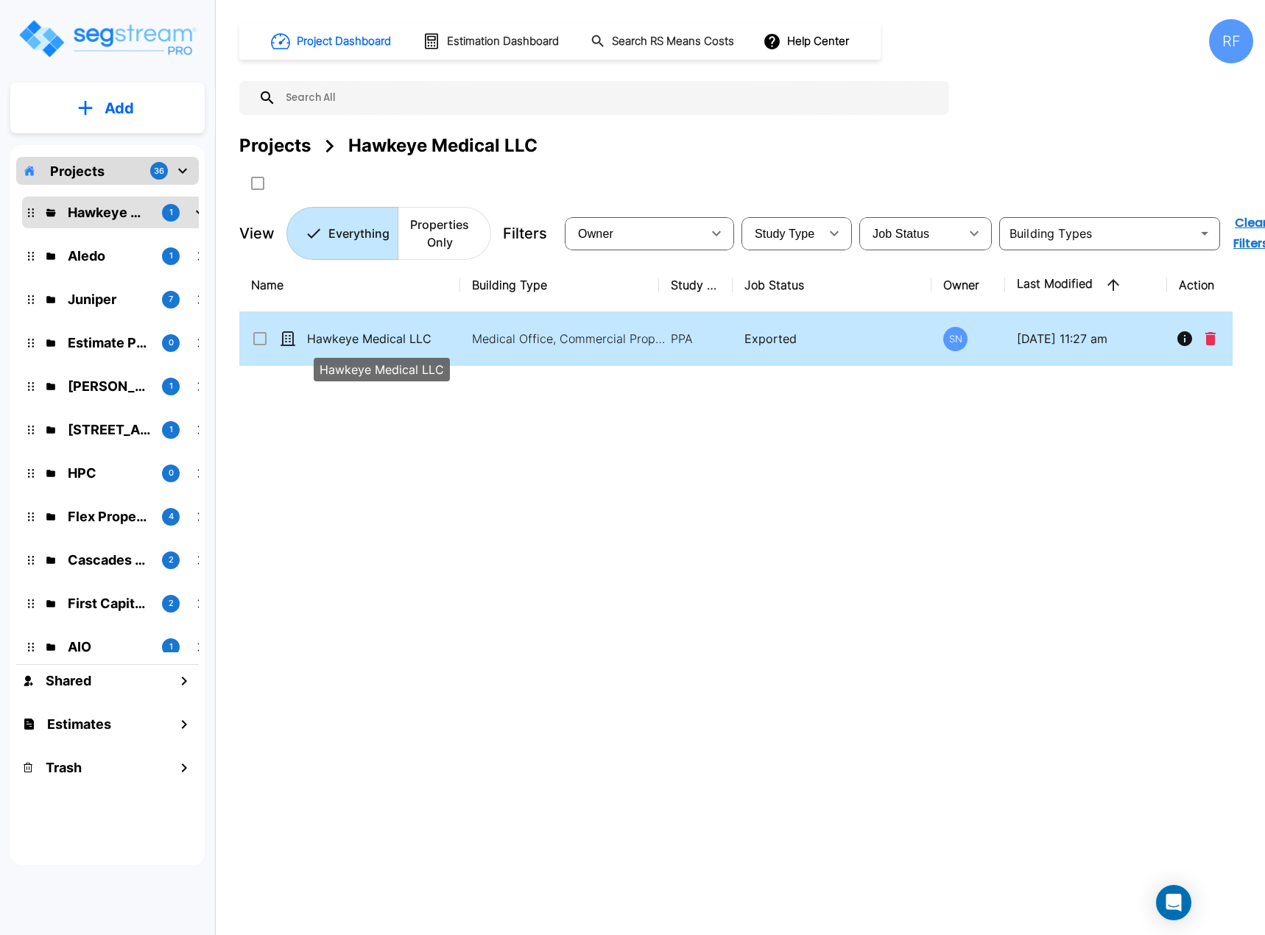
click at [336, 333] on p "Hawkeye Medical LLC" at bounding box center [380, 339] width 147 height 18
checkbox input "true"
click at [336, 334] on p "Hawkeye Medical LLC" at bounding box center [380, 339] width 147 height 18
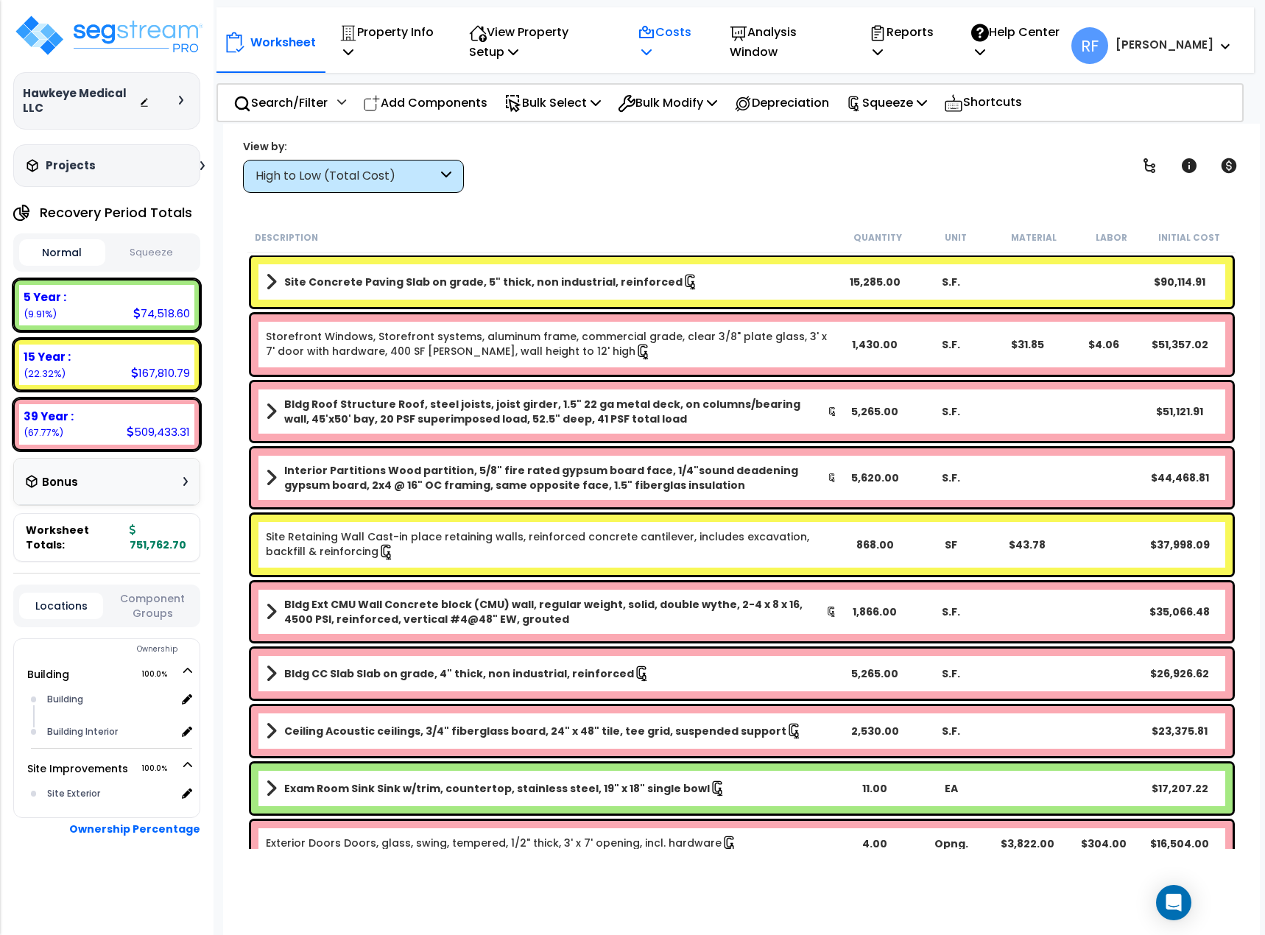
click at [698, 37] on p "Costs" at bounding box center [668, 42] width 60 height 40
click at [405, 40] on p "Property Info" at bounding box center [387, 42] width 97 height 40
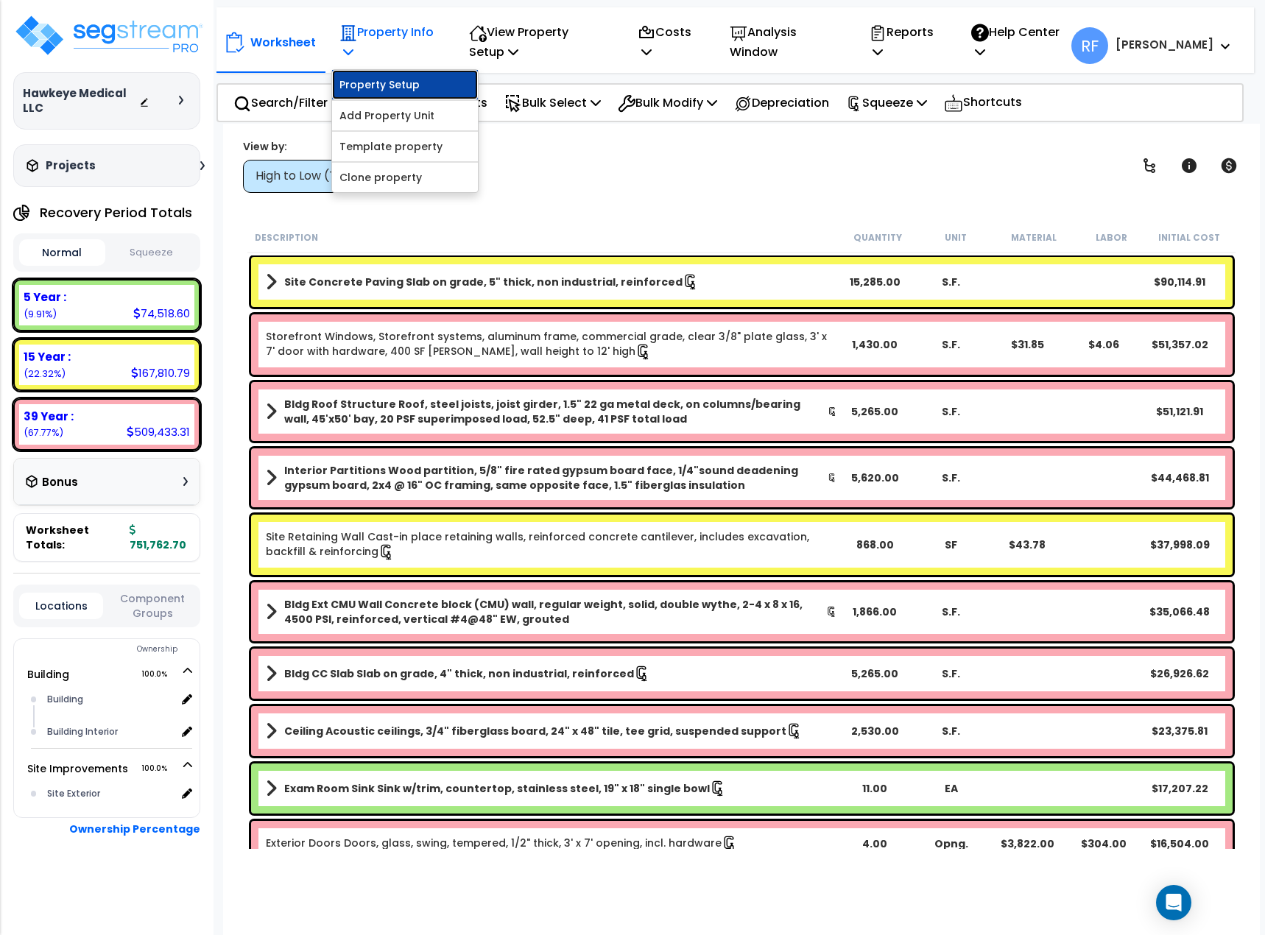
click at [406, 80] on link "Property Setup" at bounding box center [405, 84] width 146 height 29
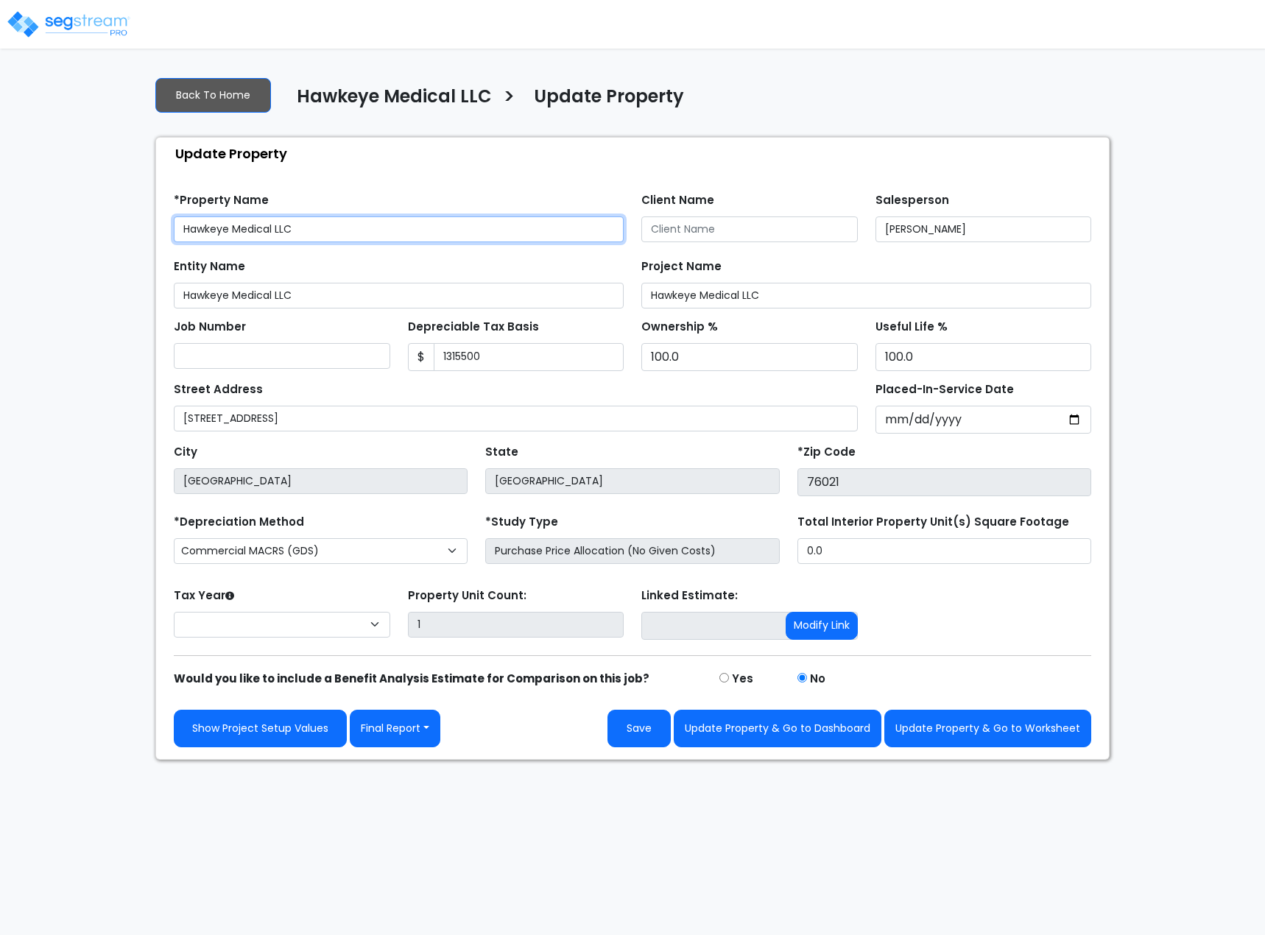
type input "1,315,500"
type input "Richard A Baker and Lisa M Baker"
select select "2024"
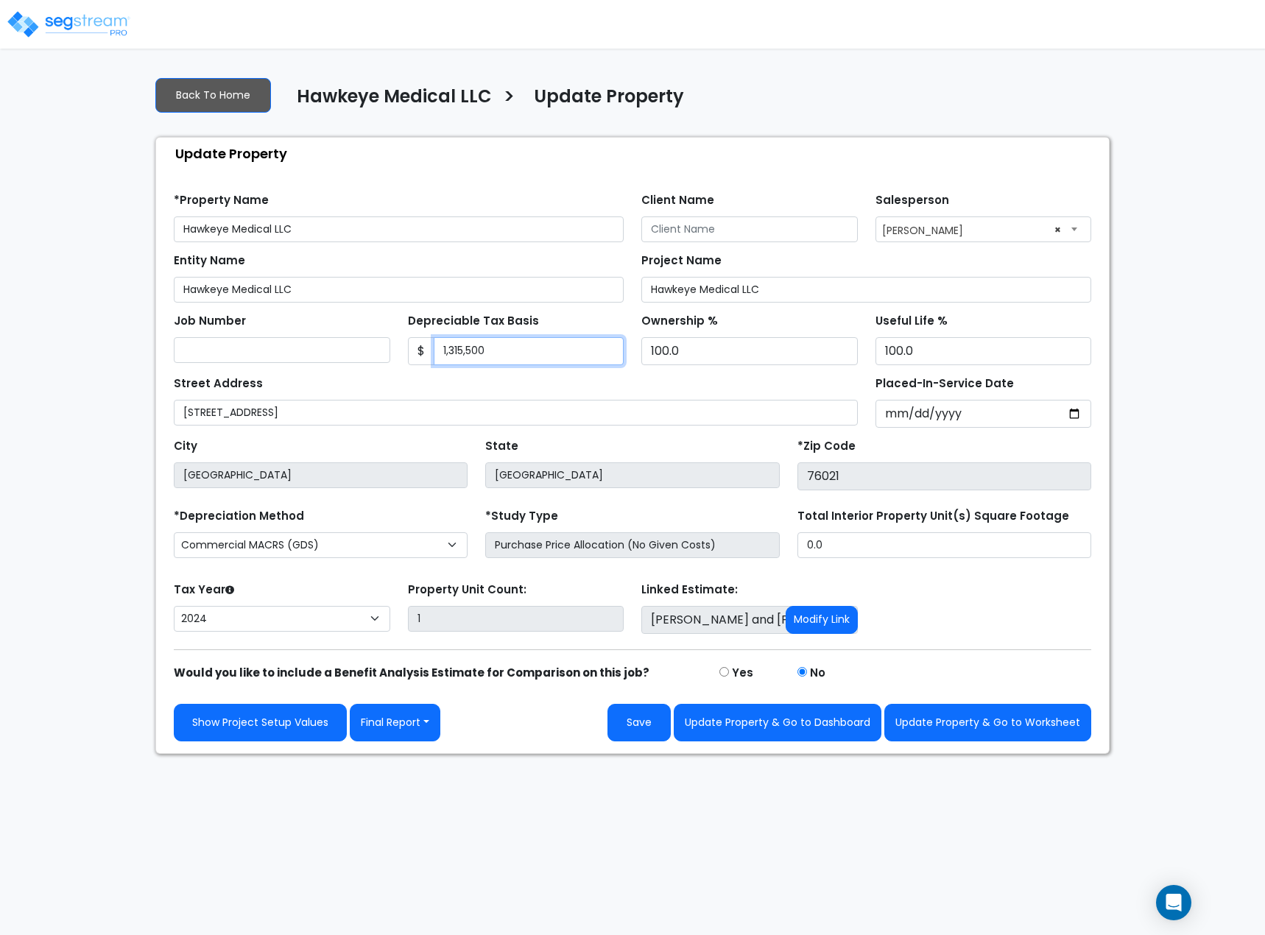
click at [540, 345] on input "1,315,500" at bounding box center [529, 351] width 191 height 28
type input "924,797"
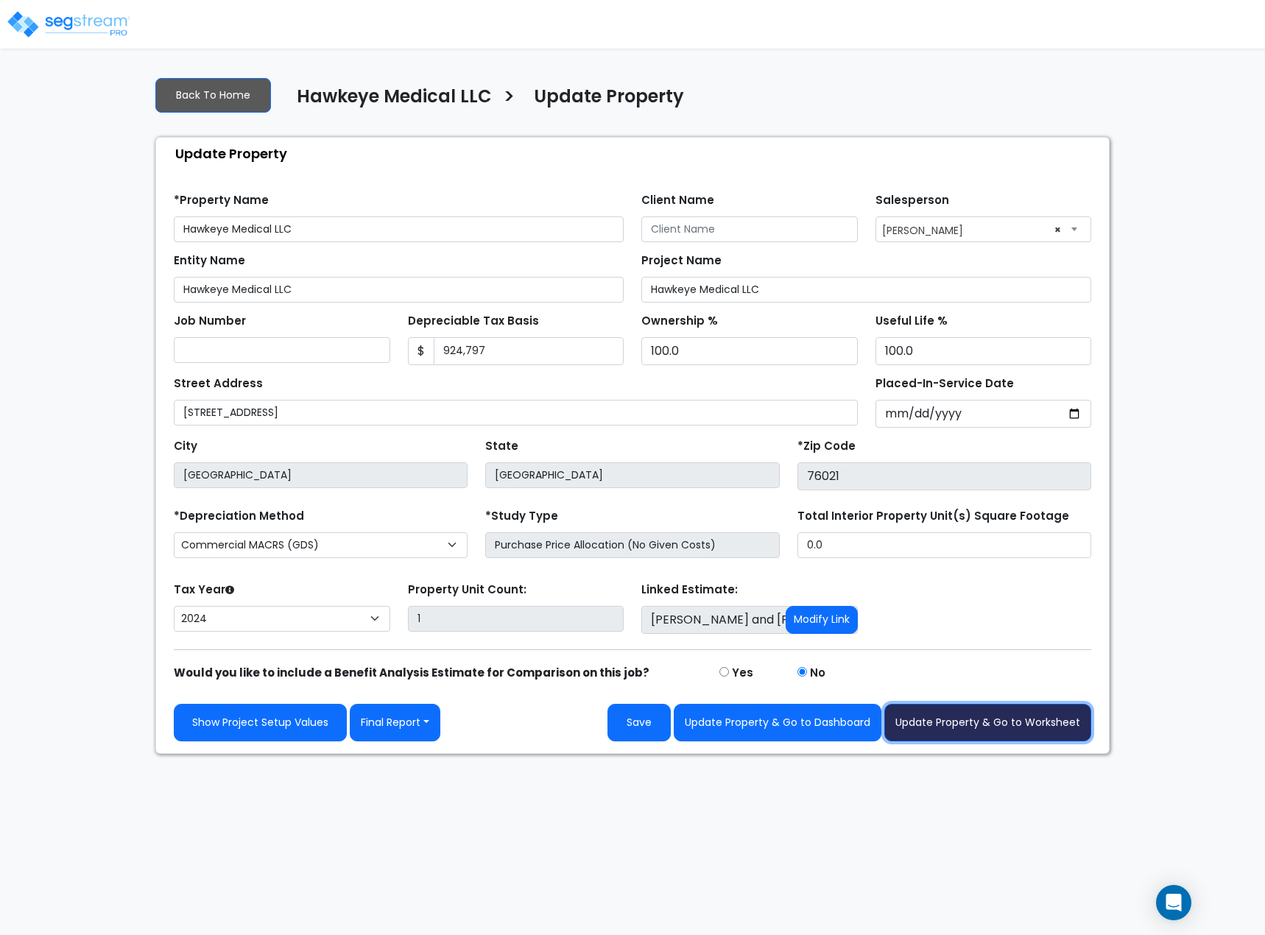
click at [911, 716] on button "Update Property & Go to Worksheet" at bounding box center [987, 723] width 207 height 38
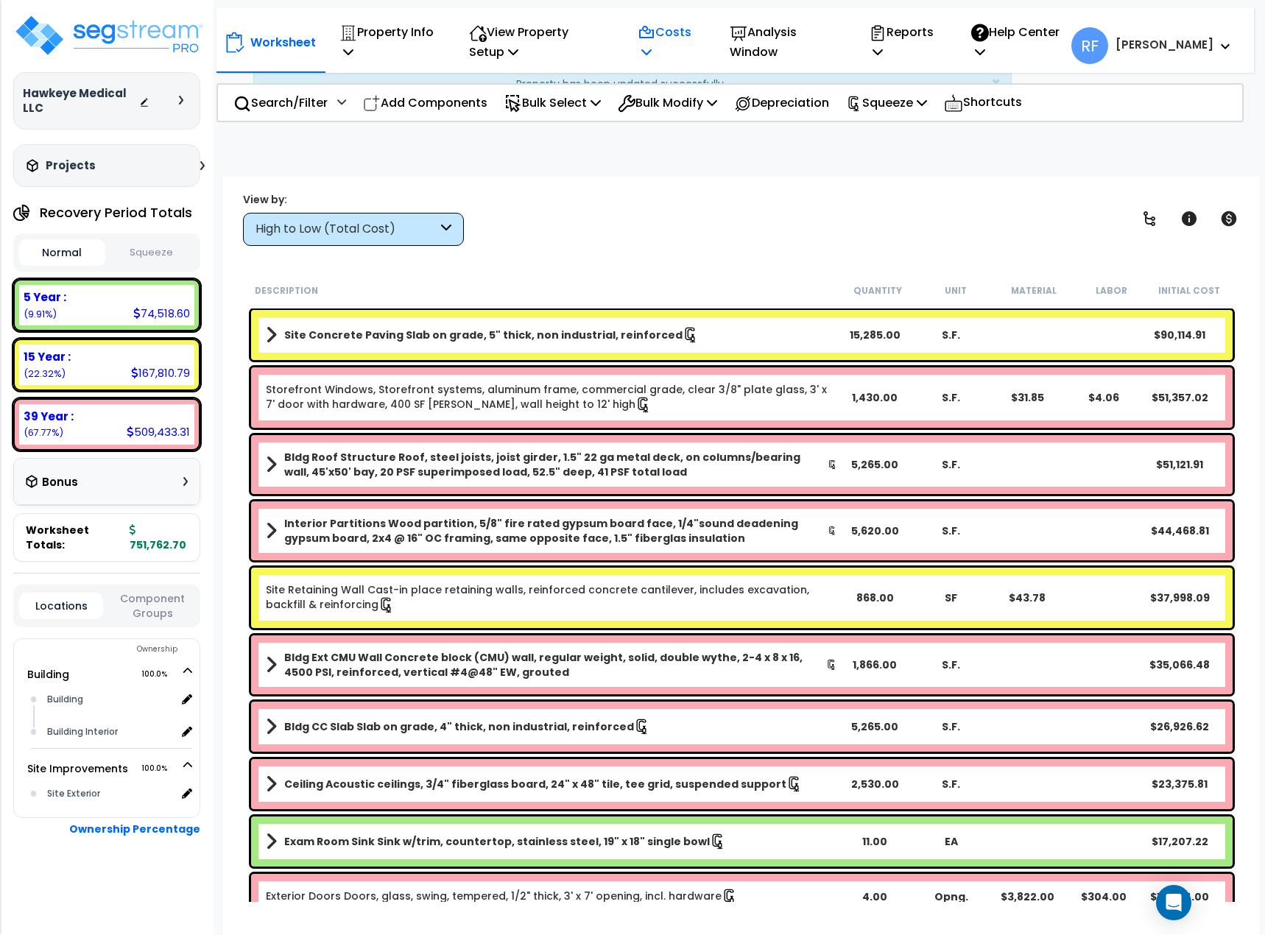
click at [694, 38] on p "Costs" at bounding box center [668, 42] width 60 height 40
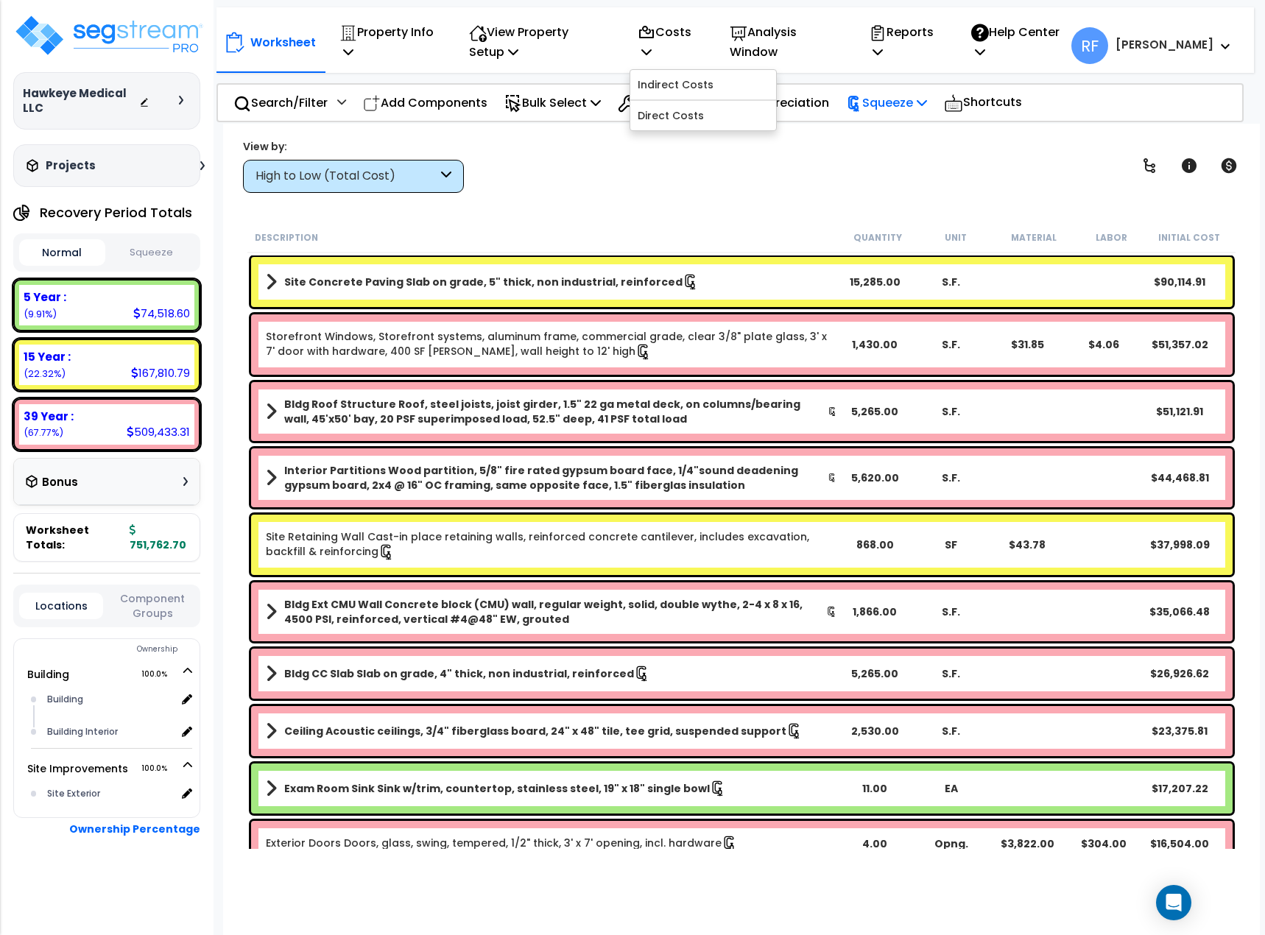
click at [914, 110] on p "Squeeze" at bounding box center [886, 103] width 81 height 20
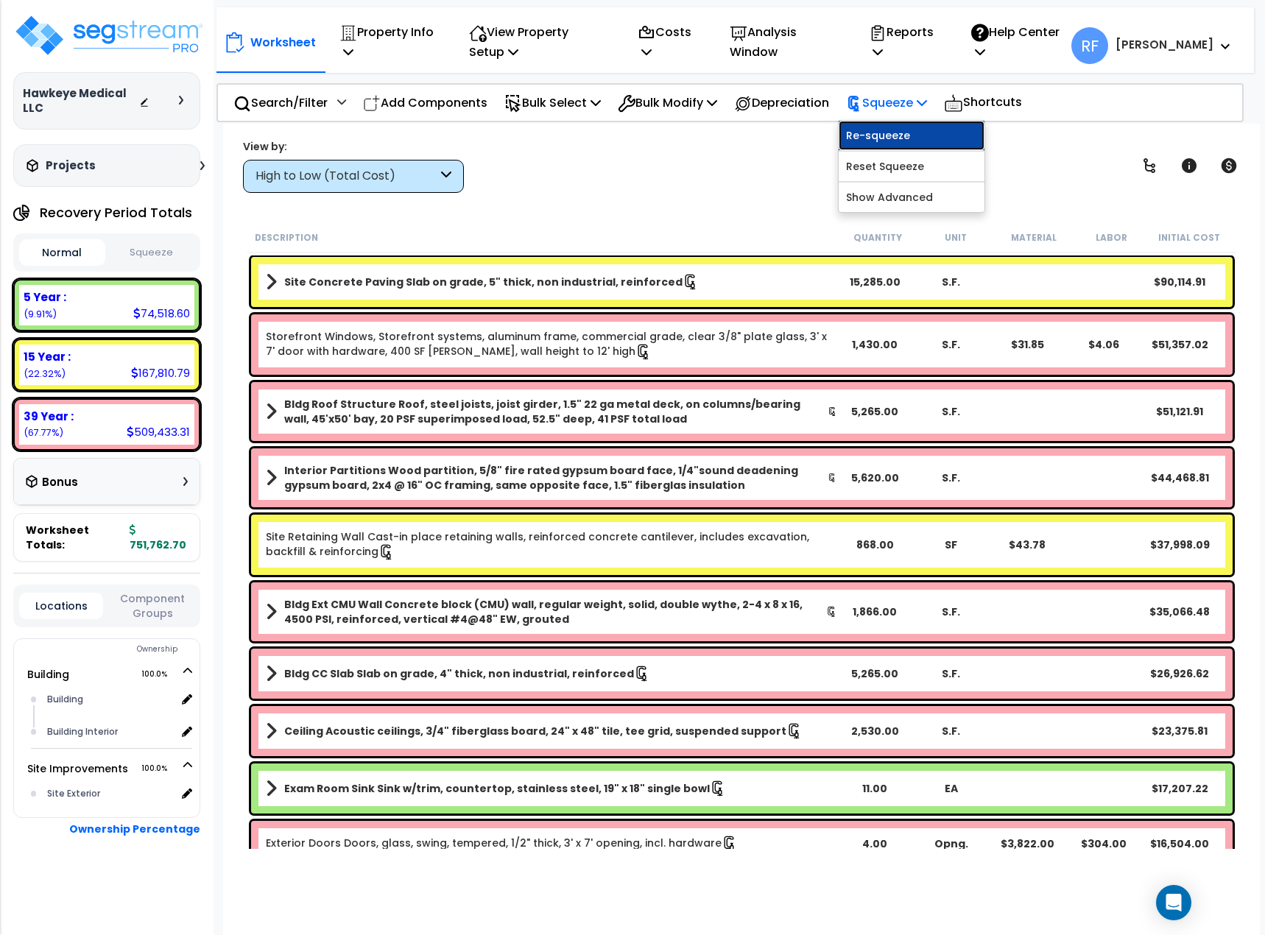
click at [908, 127] on link "Re-squeeze" at bounding box center [912, 135] width 146 height 29
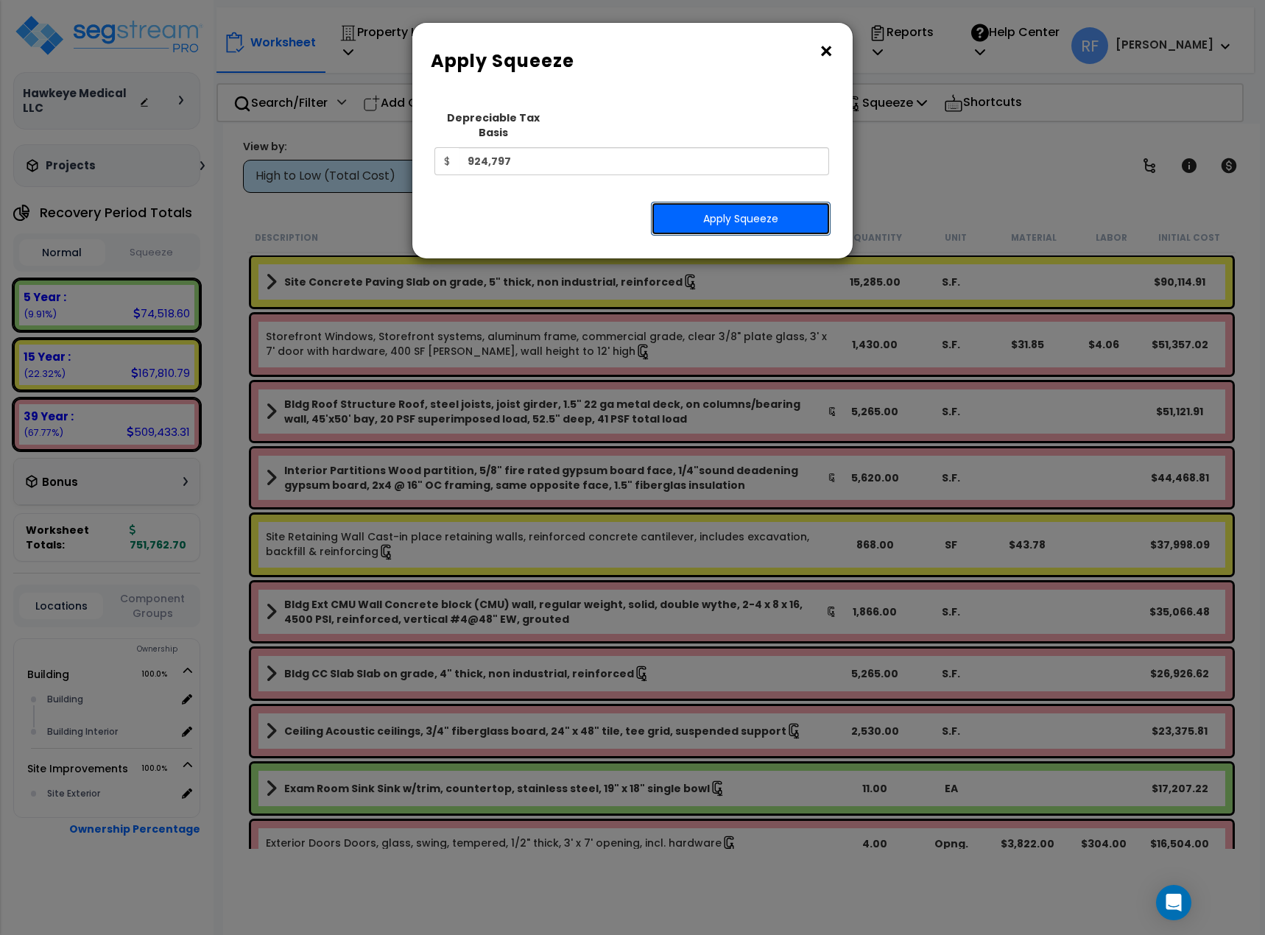
click at [741, 202] on button "Apply Squeeze" at bounding box center [741, 219] width 180 height 34
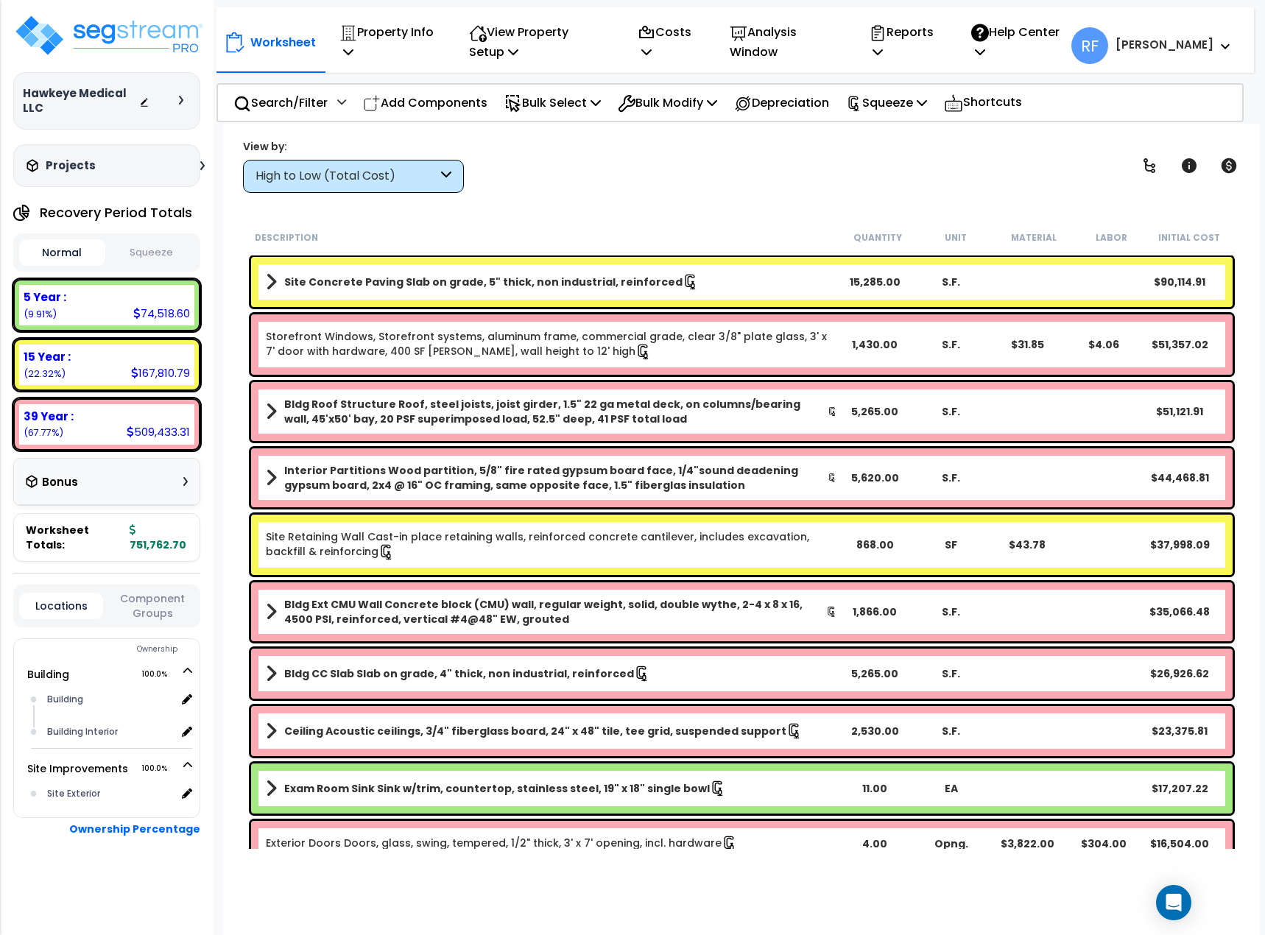
click at [165, 244] on button "Squeeze" at bounding box center [152, 253] width 86 height 26
click at [939, 40] on p "Reports" at bounding box center [904, 42] width 71 height 40
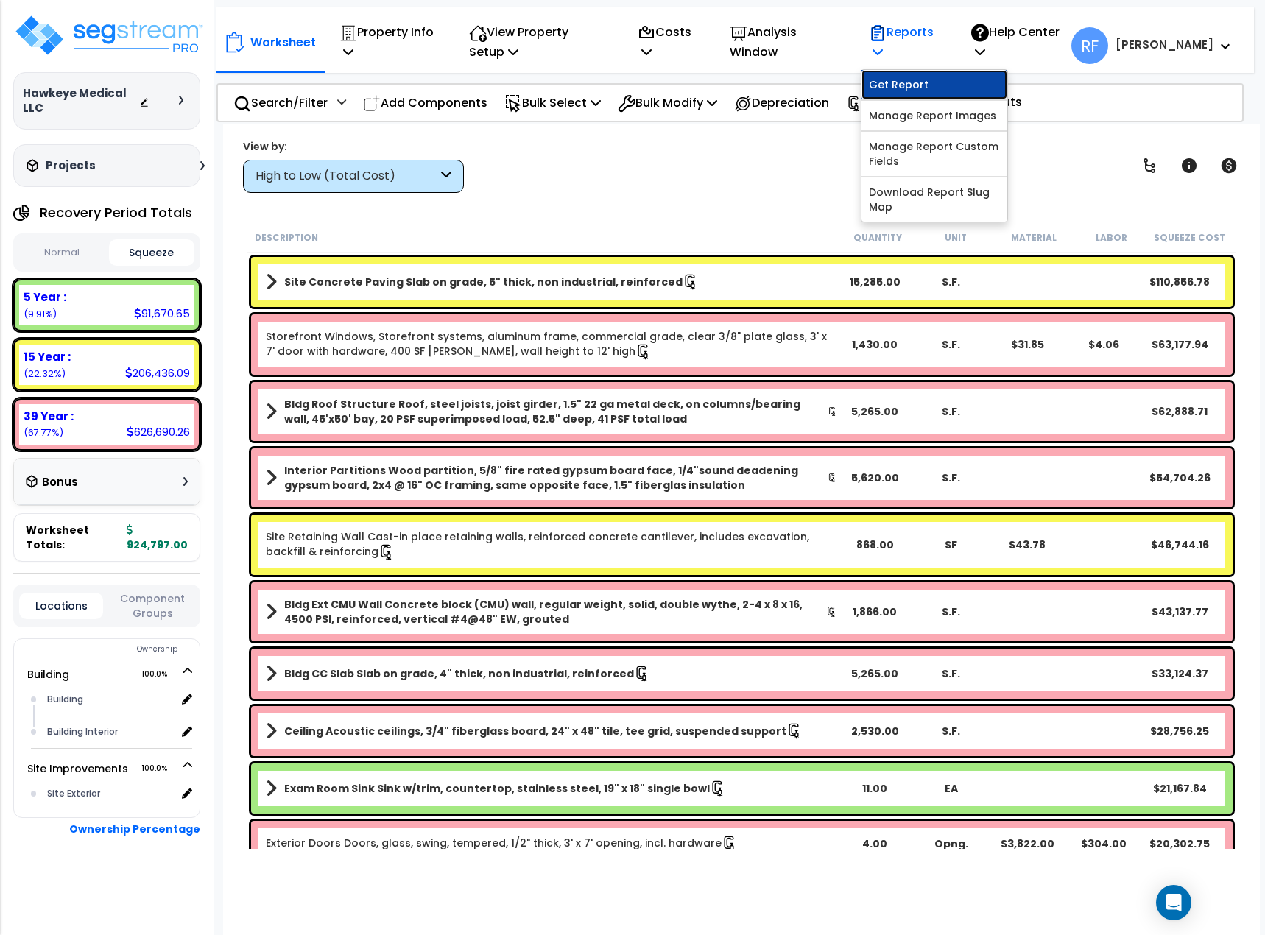
click at [954, 77] on link "Get Report" at bounding box center [934, 84] width 146 height 29
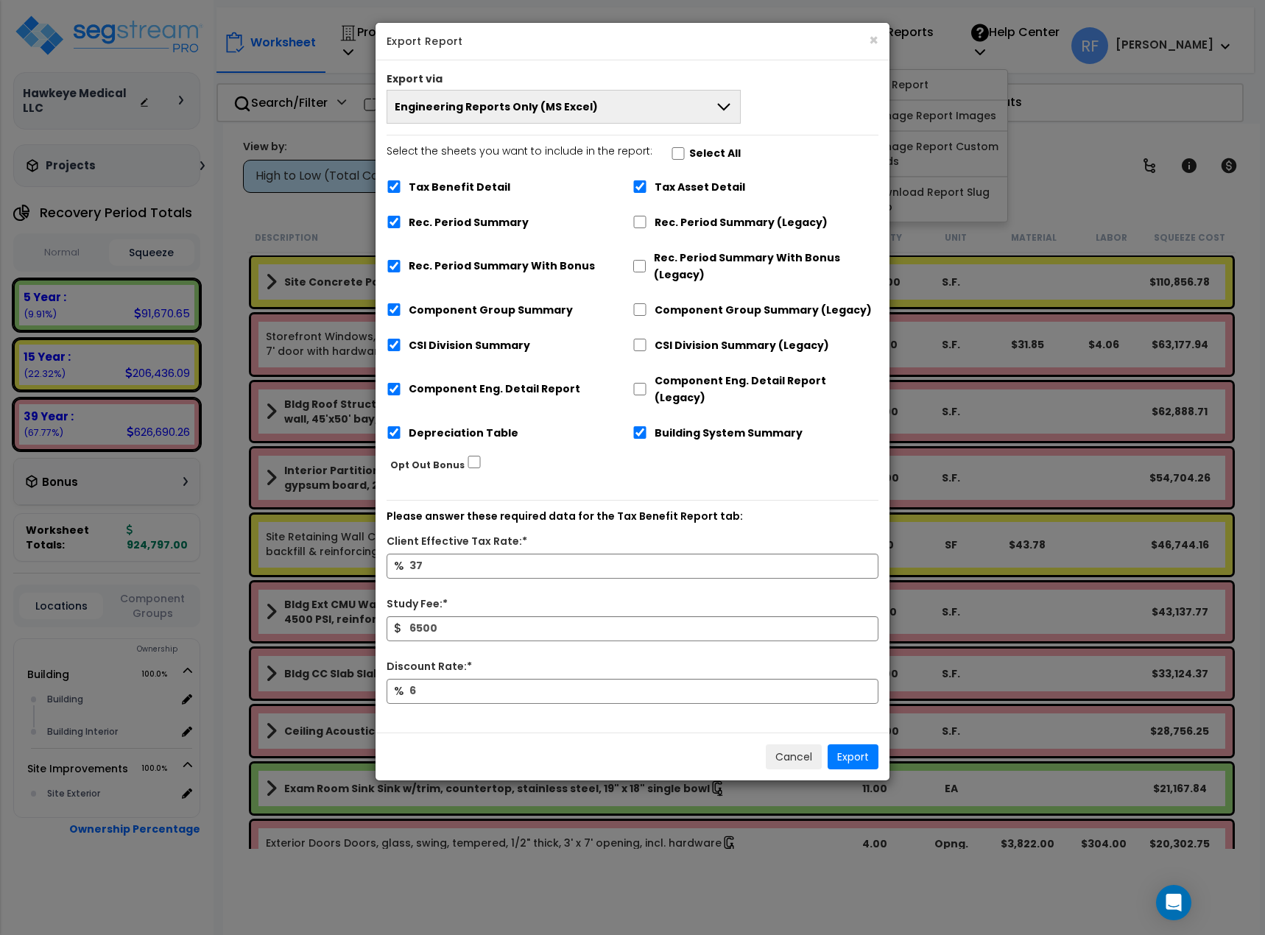
click at [700, 150] on label "Select All" at bounding box center [715, 153] width 52 height 17
click at [685, 150] on input "Select the sheets you want to include in the report: Select All" at bounding box center [678, 153] width 15 height 13
click at [700, 150] on label "Select All" at bounding box center [715, 153] width 52 height 17
click at [685, 150] on input "Select the sheets you want to include in the report: Select All" at bounding box center [678, 153] width 15 height 13
checkbox input "false"
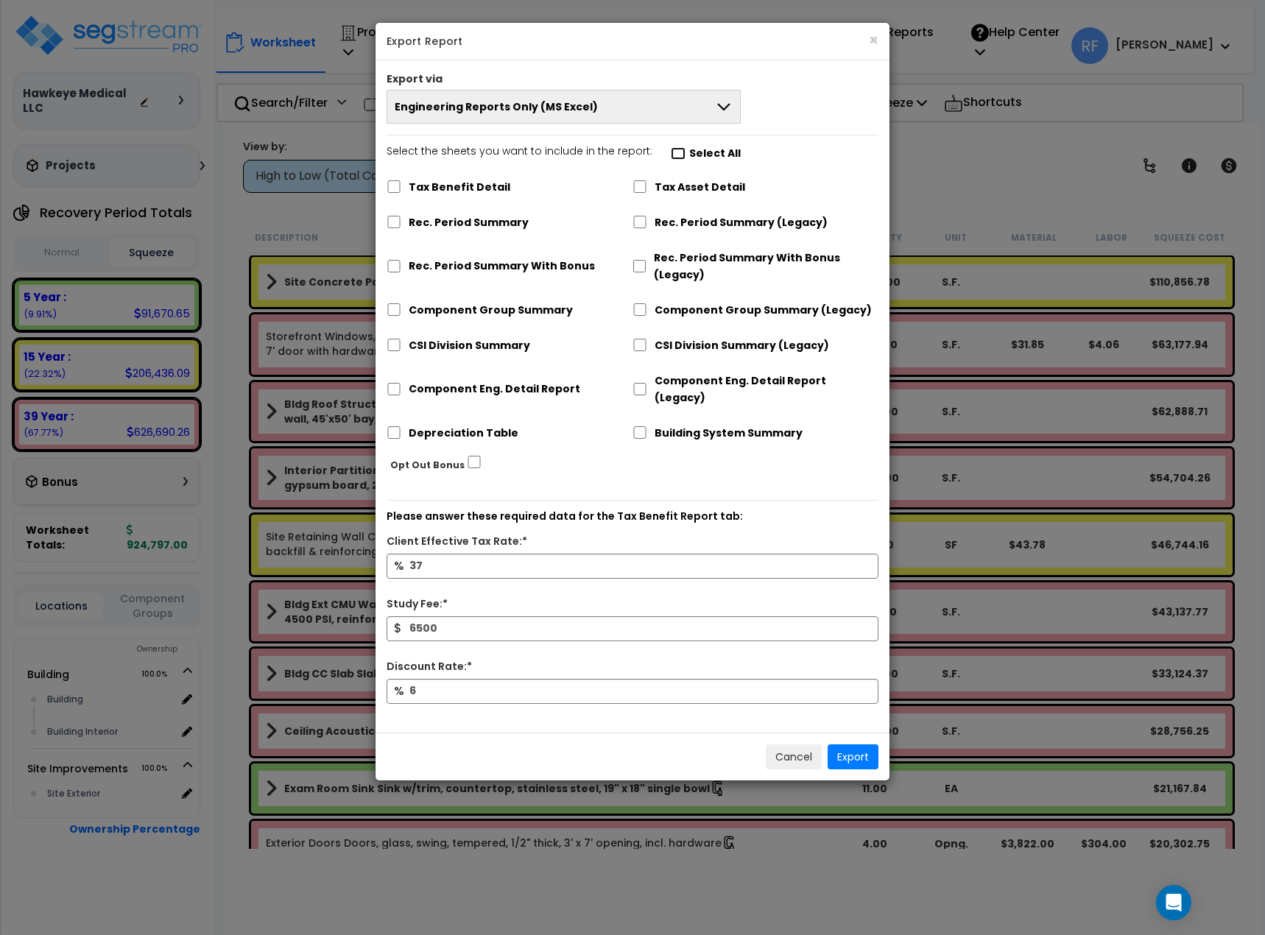
checkbox input "false"
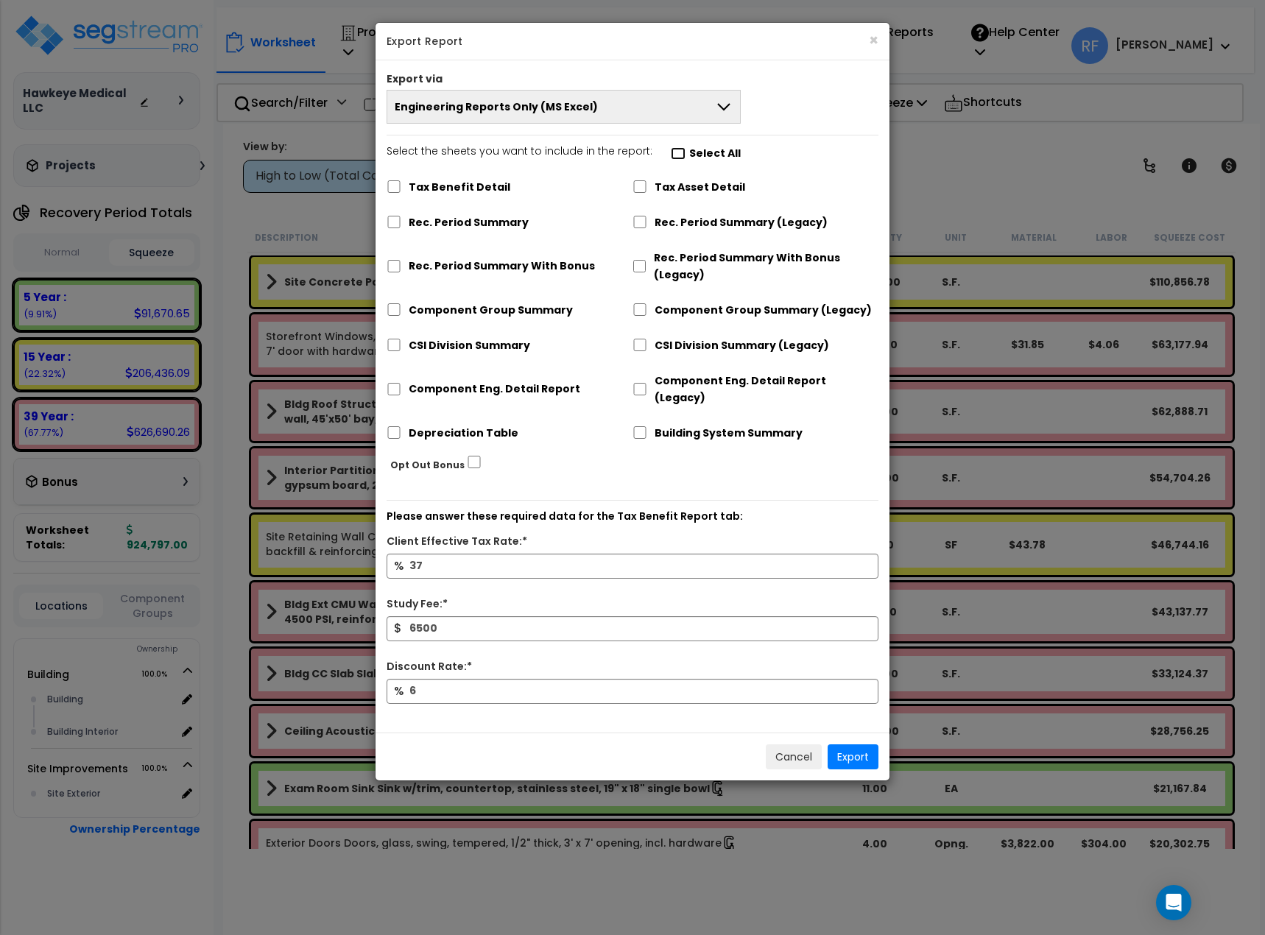
checkbox input "false"
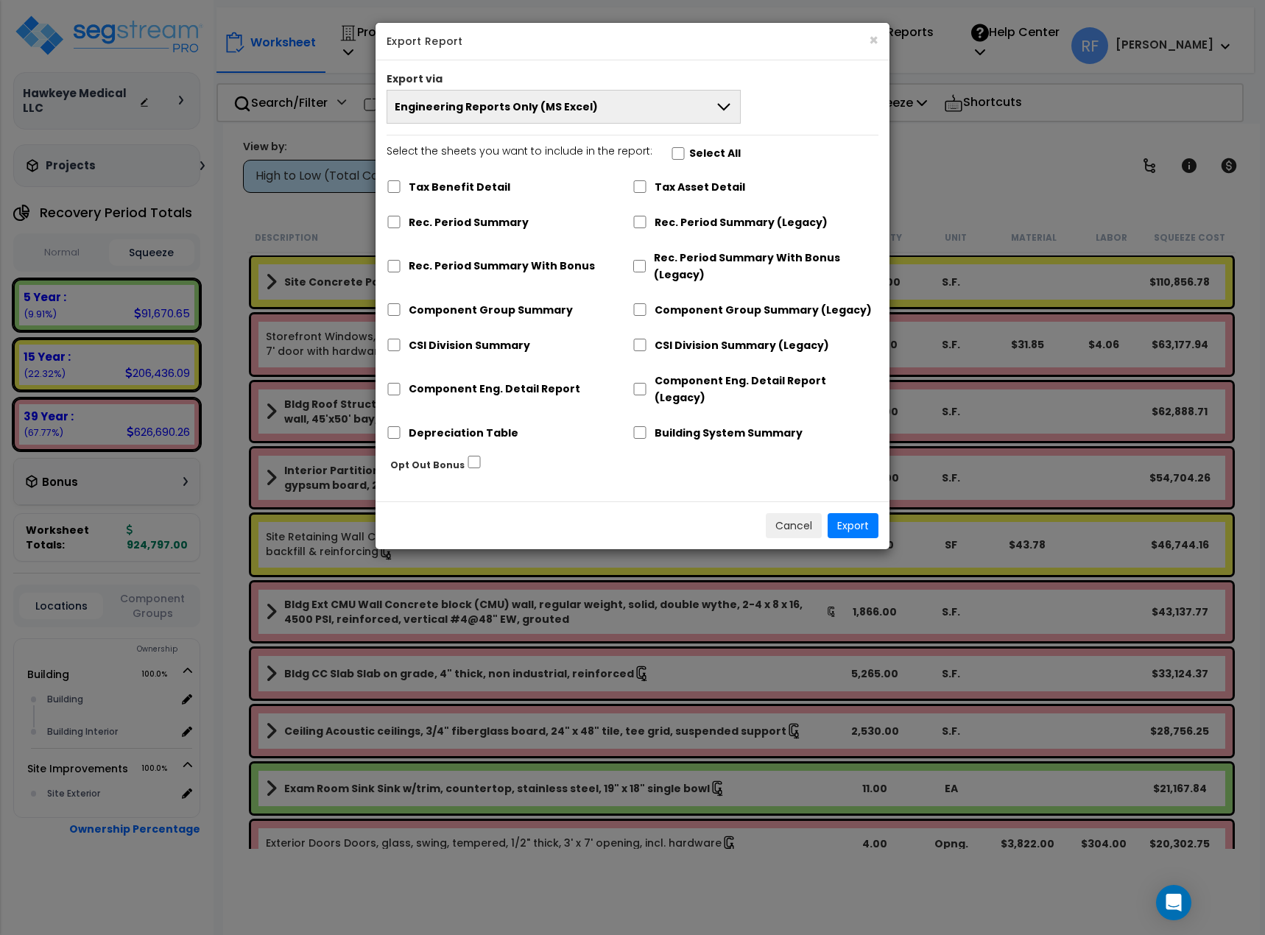
click at [692, 188] on label "Tax Asset Detail" at bounding box center [700, 187] width 91 height 17
click at [647, 188] on input "Tax Asset Detail" at bounding box center [639, 186] width 15 height 13
checkbox input "true"
click at [669, 222] on label "Rec. Period Summary (Legacy)" at bounding box center [741, 222] width 173 height 17
click at [647, 222] on input "Rec. Period Summary (Legacy)" at bounding box center [639, 222] width 15 height 13
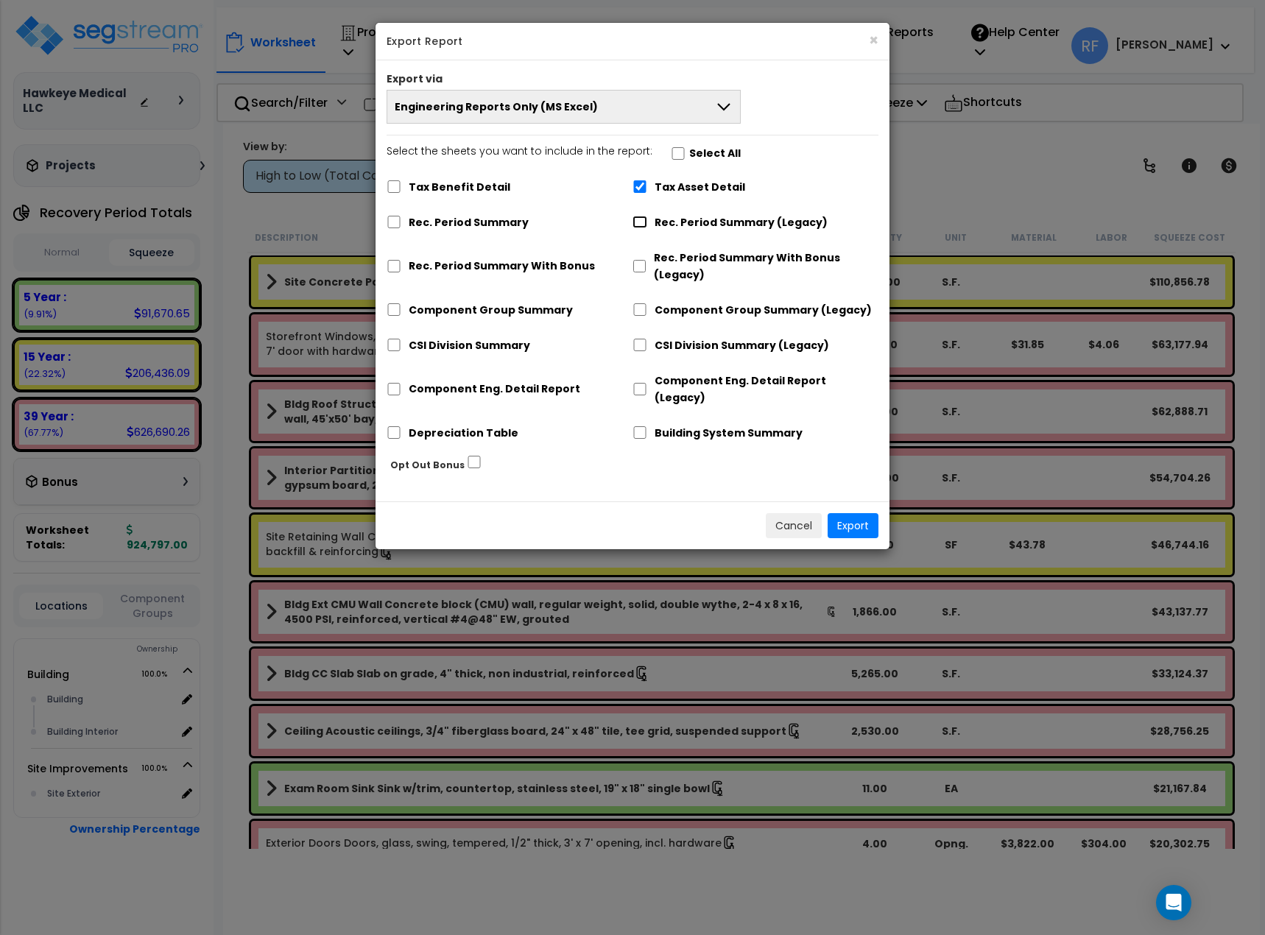
checkbox input "true"
click at [480, 185] on label "Tax Benefit Detail" at bounding box center [460, 187] width 102 height 17
click at [401, 185] on input "Tax Benefit Detail" at bounding box center [394, 186] width 15 height 13
checkbox input "true"
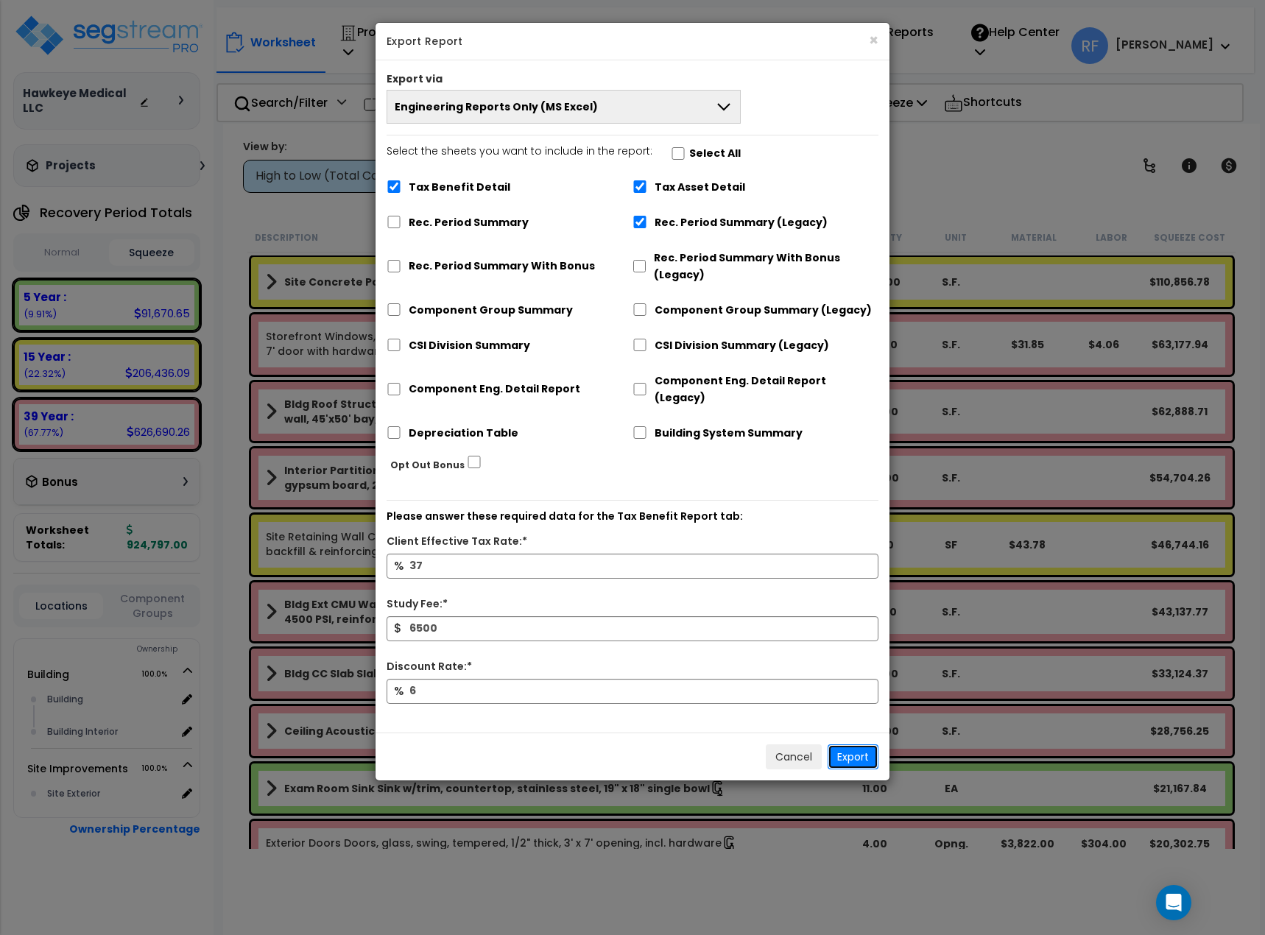
click at [850, 744] on button "Export" at bounding box center [853, 756] width 51 height 25
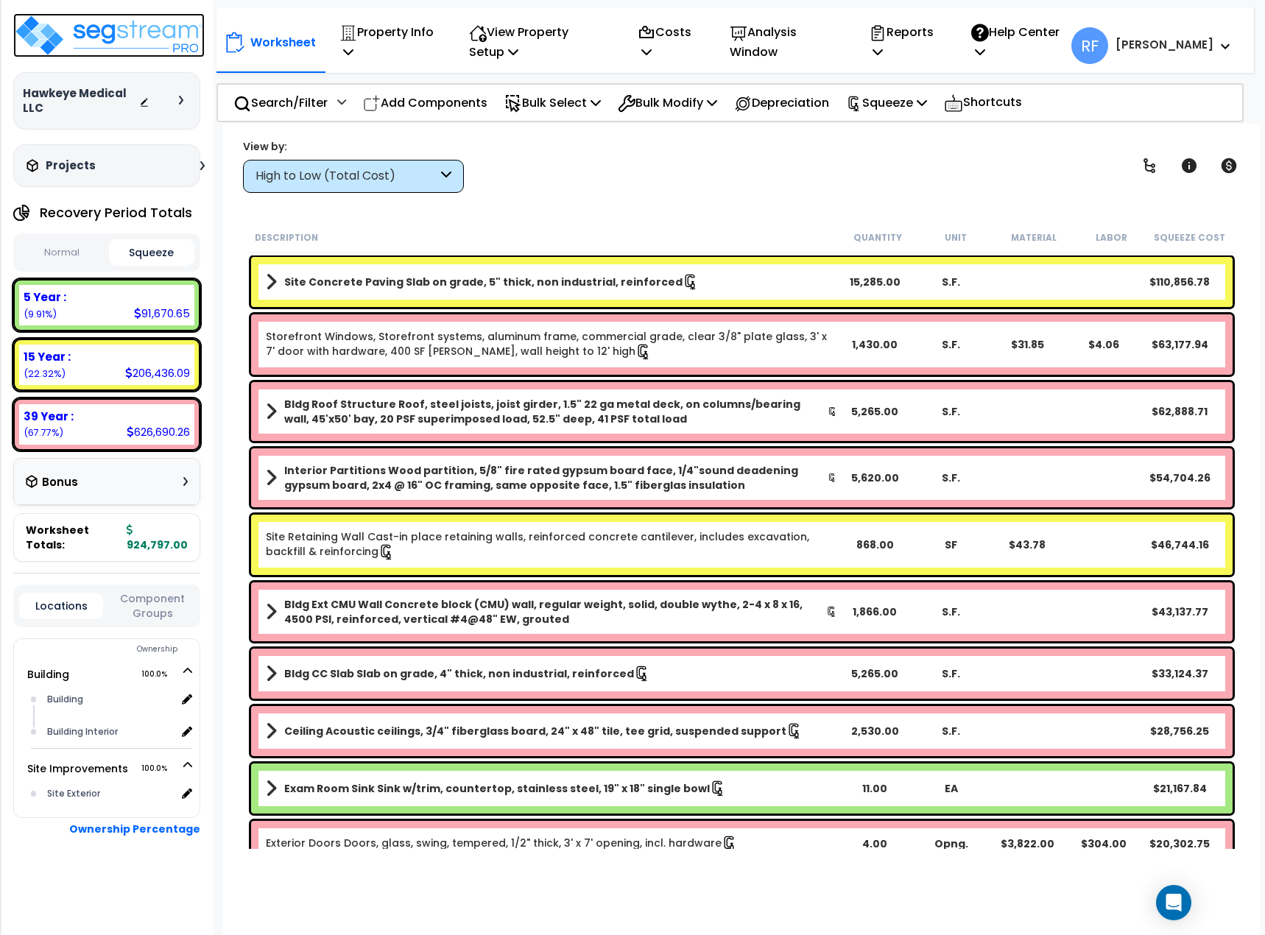
click at [139, 35] on img at bounding box center [108, 35] width 191 height 44
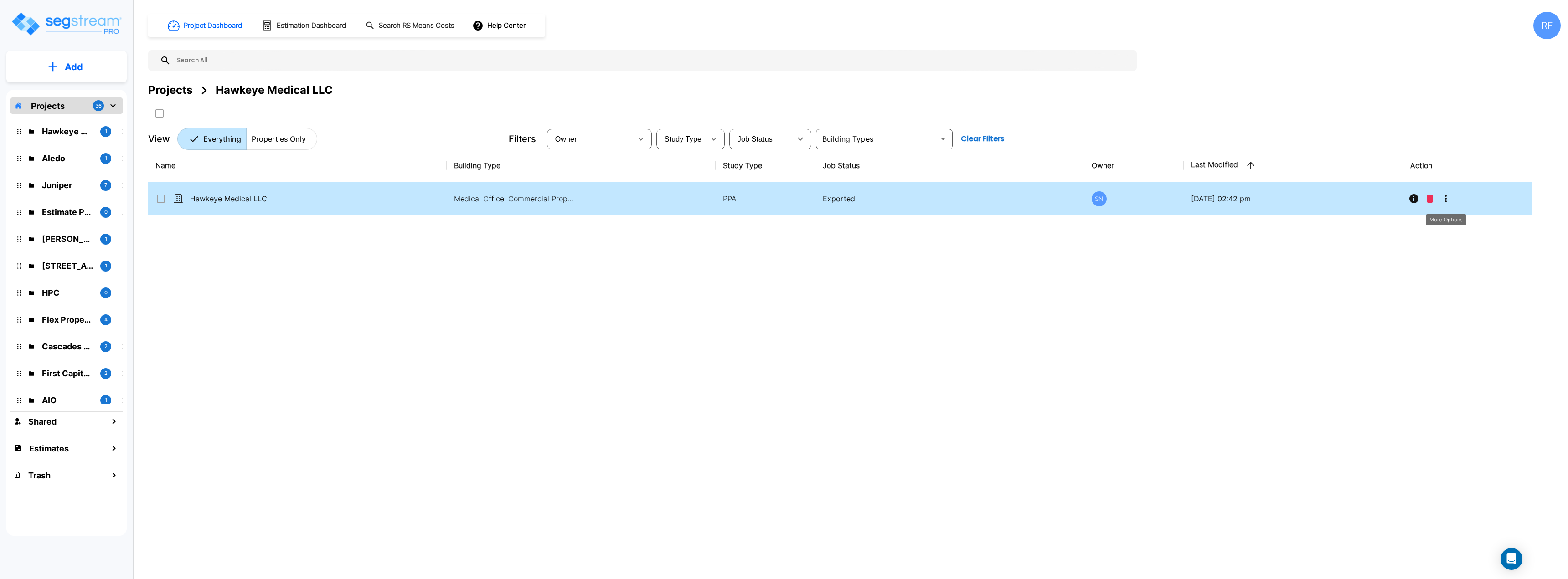
click at [1444, 192] on button "More-Options" at bounding box center [1445, 198] width 18 height 18
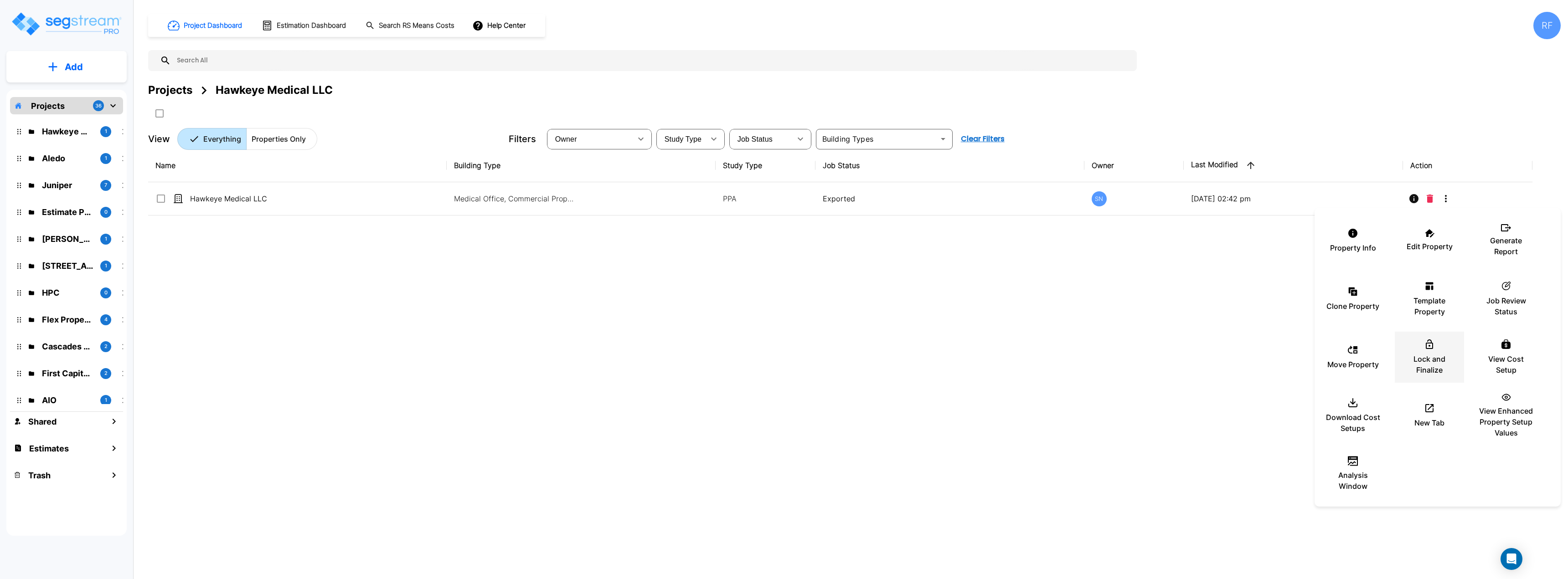
click at [1434, 362] on p "Lock and Finalize" at bounding box center [1429, 364] width 54 height 22
